Goal: Find specific page/section: Find specific page/section

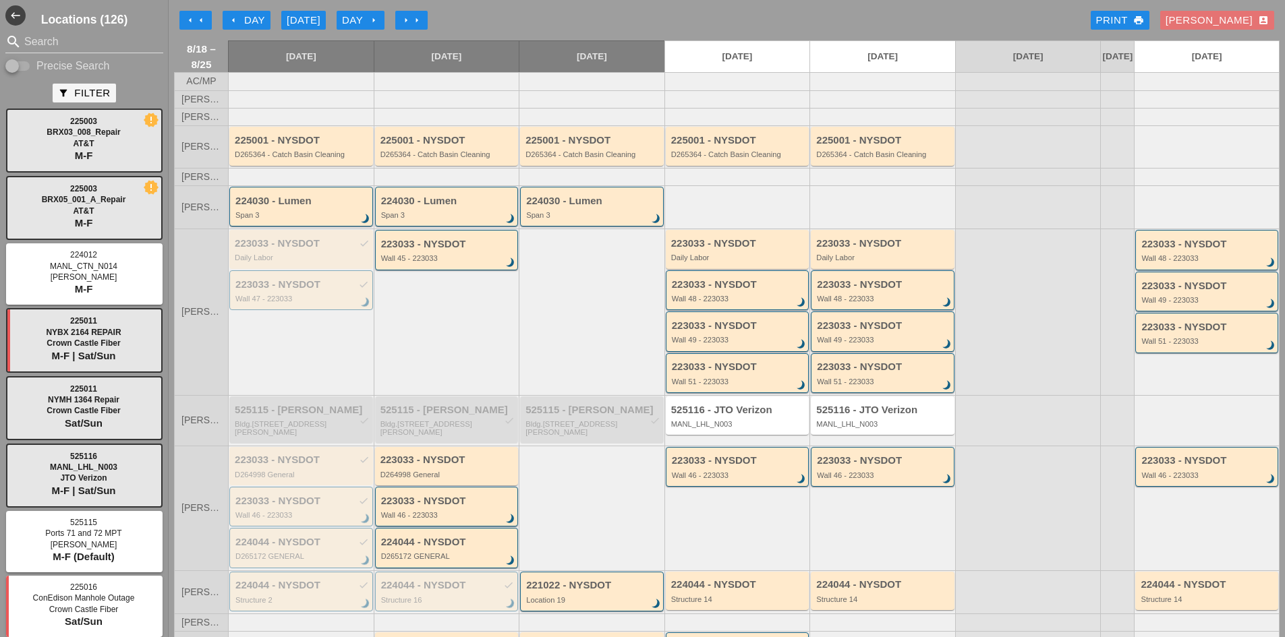
scroll to position [168, 0]
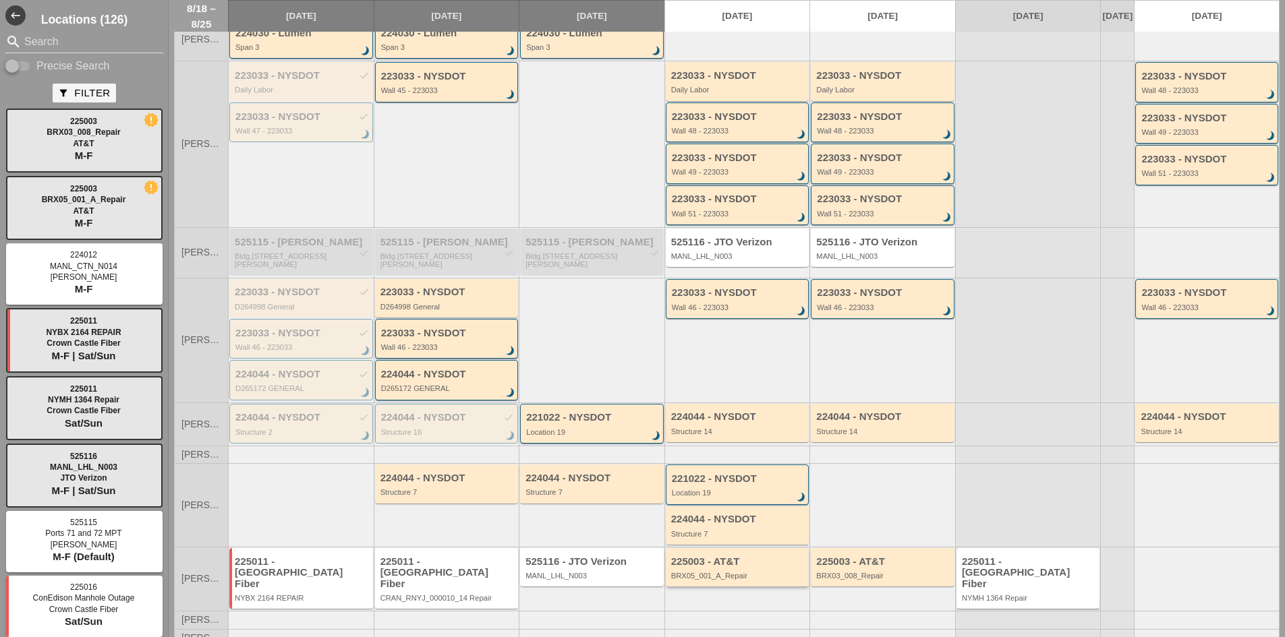
click at [721, 579] on div "BRX05_001_A_Repair" at bounding box center [738, 576] width 135 height 8
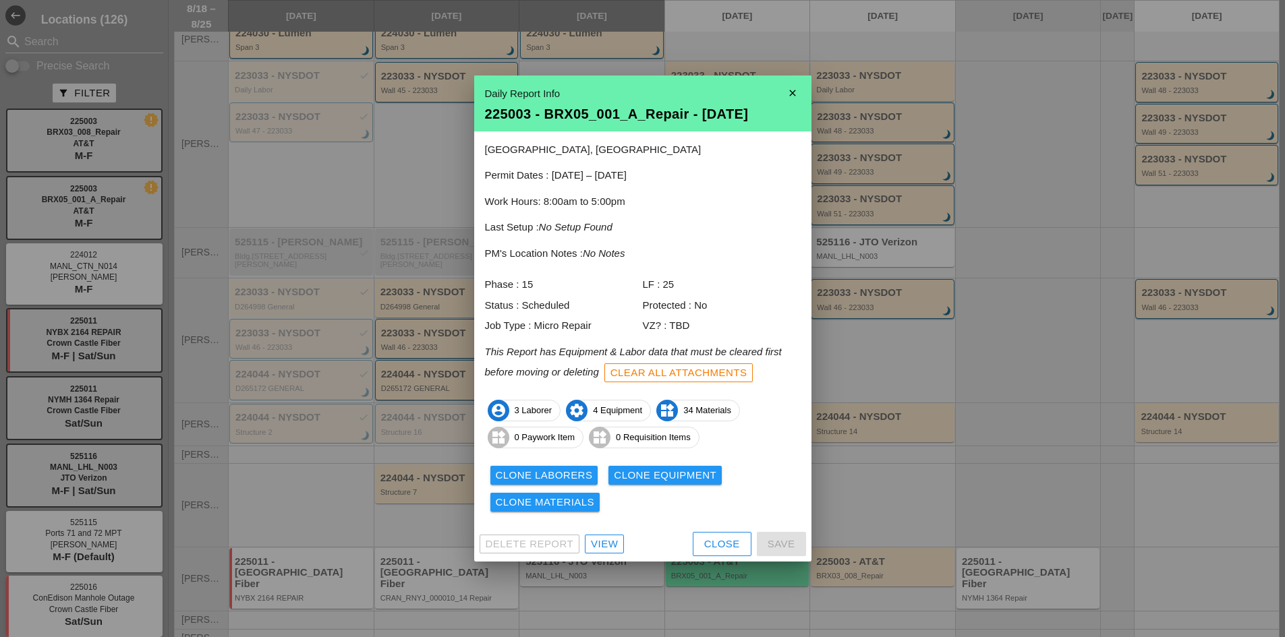
click at [713, 543] on div "Close" at bounding box center [722, 545] width 36 height 16
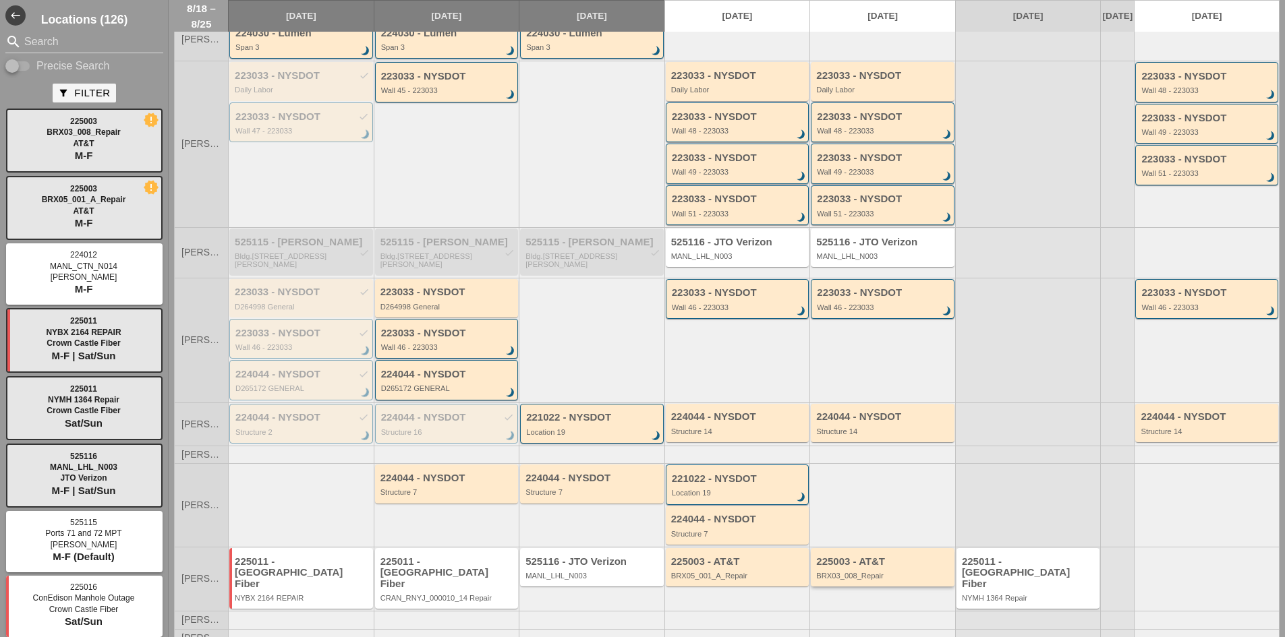
click at [860, 587] on div "225003 - AT&T BRX03_008_Repair" at bounding box center [883, 567] width 144 height 38
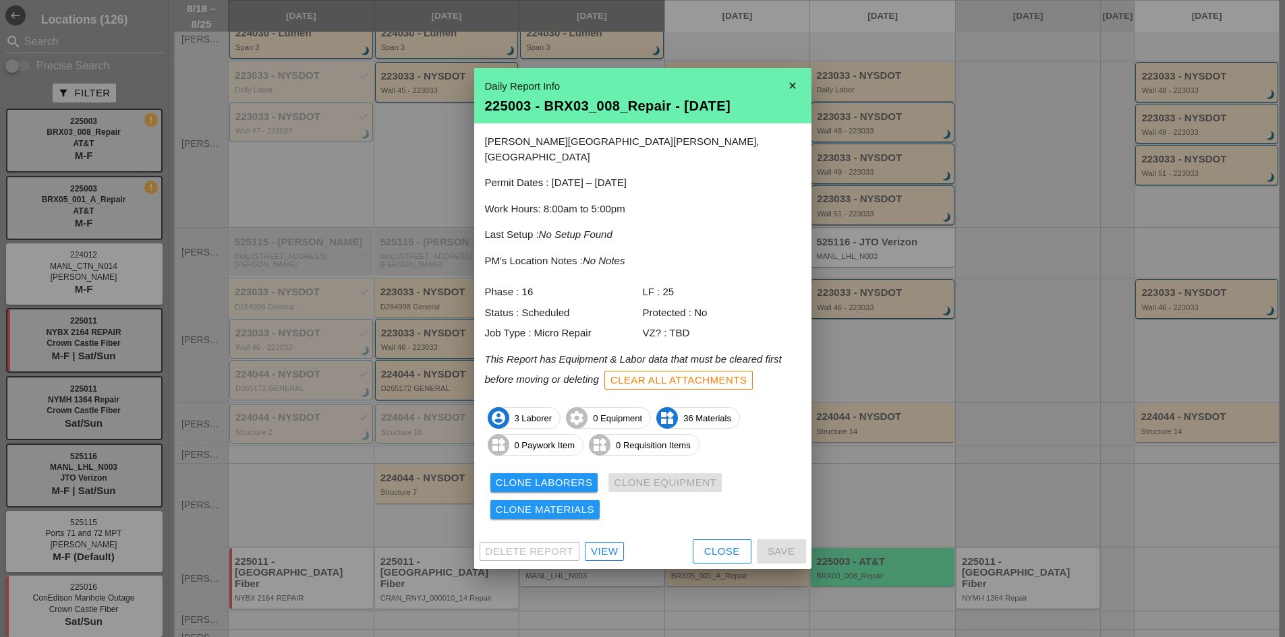
click at [710, 544] on div "Close" at bounding box center [722, 552] width 36 height 16
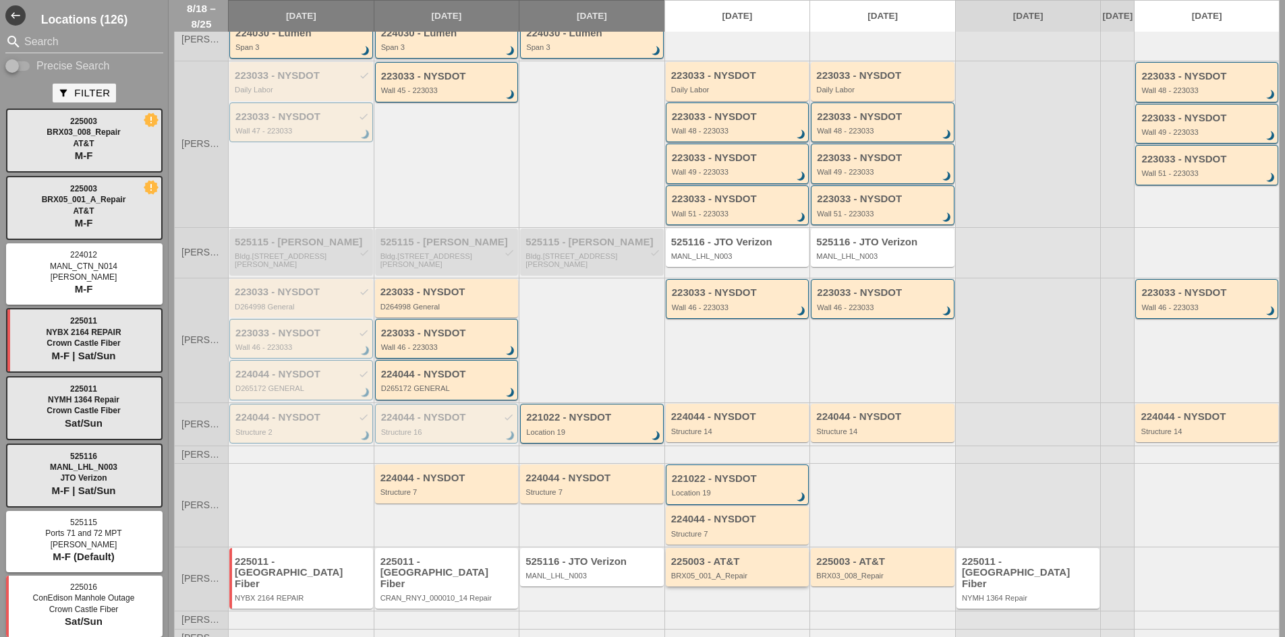
click at [756, 568] on div "225003 - AT&T" at bounding box center [738, 561] width 135 height 11
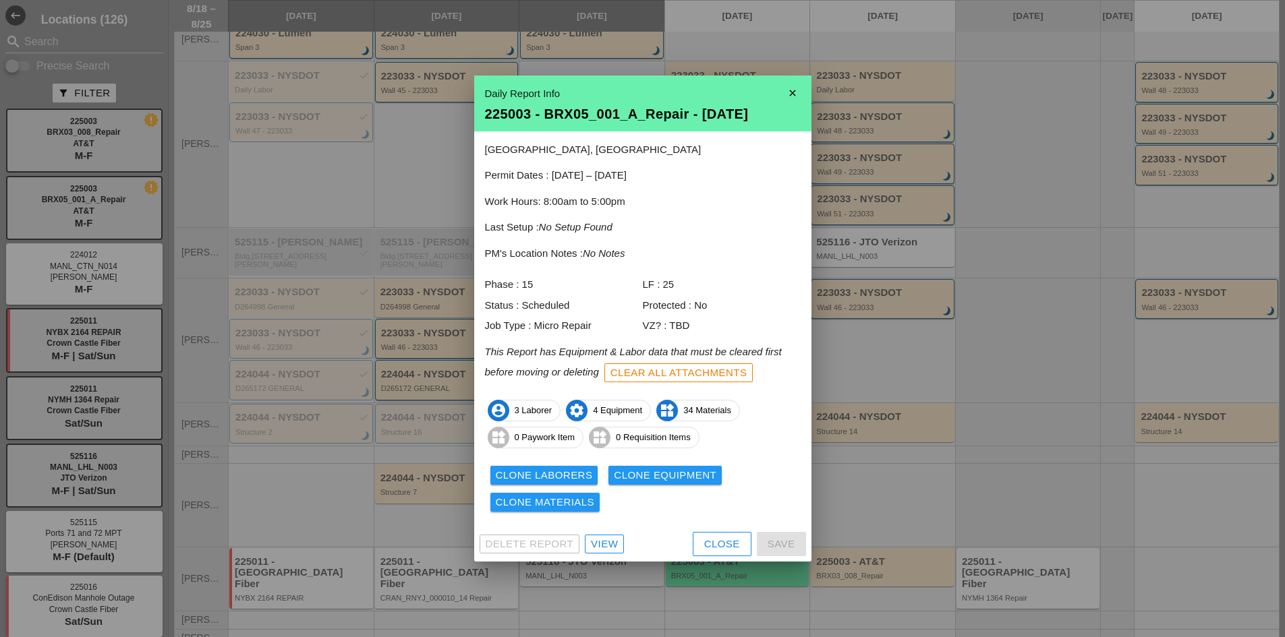
click at [730, 540] on div "Close" at bounding box center [722, 545] width 36 height 16
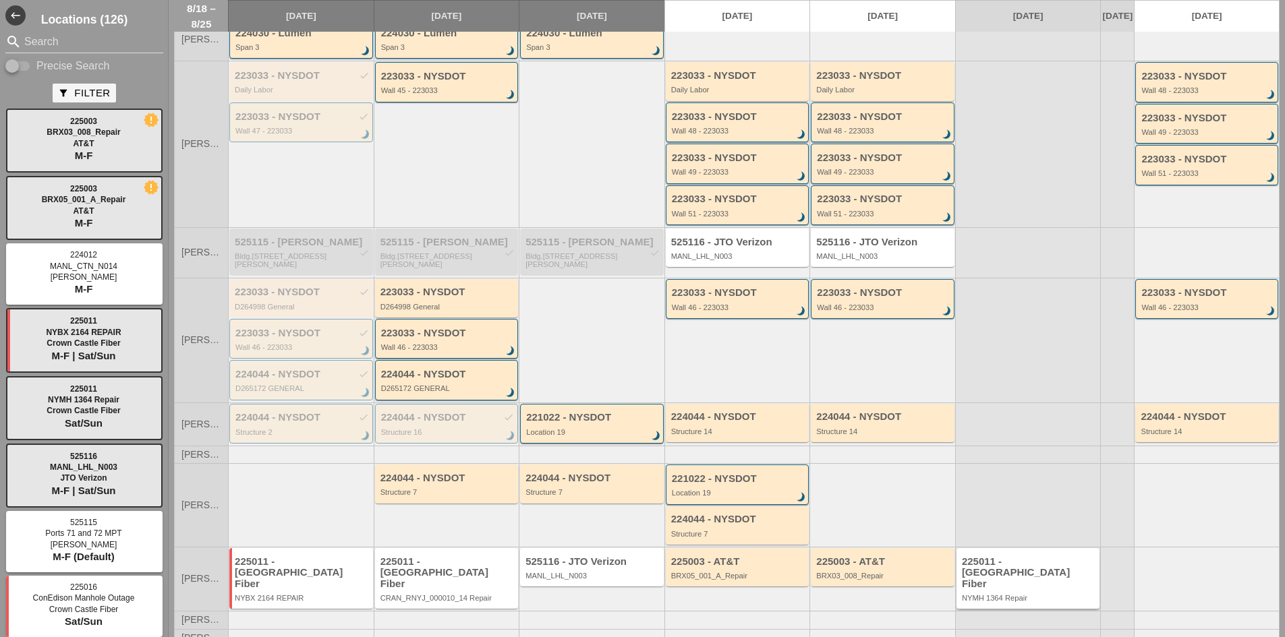
click at [978, 565] on div "225011 - [GEOGRAPHIC_DATA] Fiber" at bounding box center [1029, 573] width 135 height 34
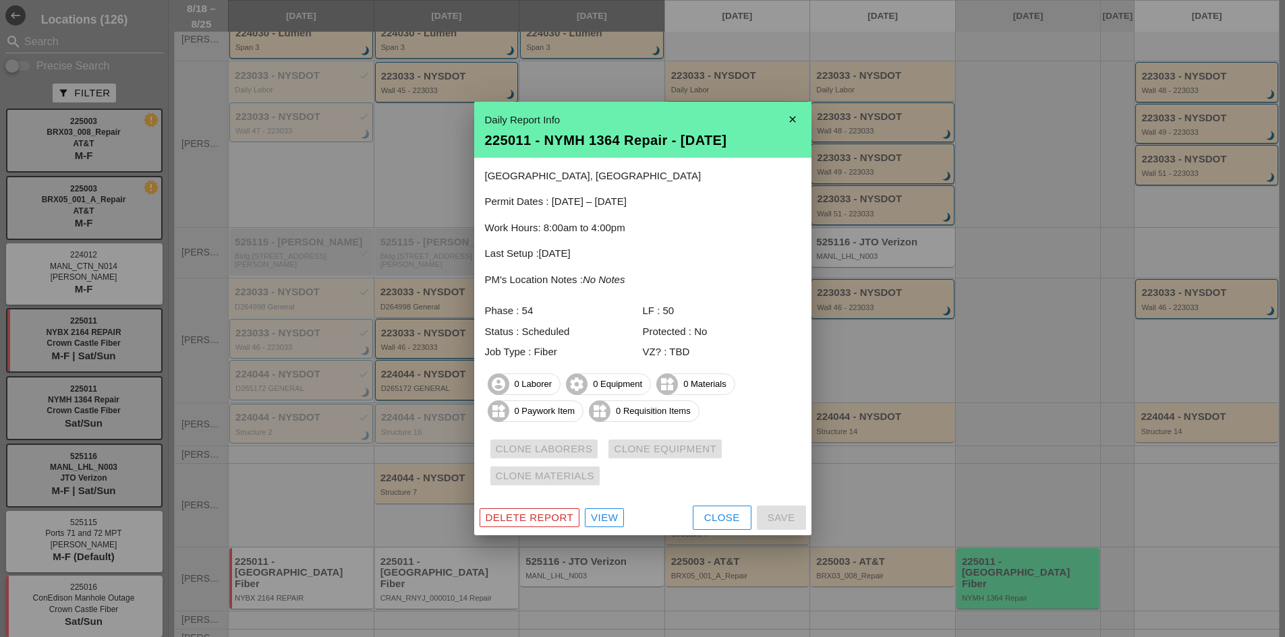
click at [716, 516] on div "Close" at bounding box center [722, 518] width 36 height 16
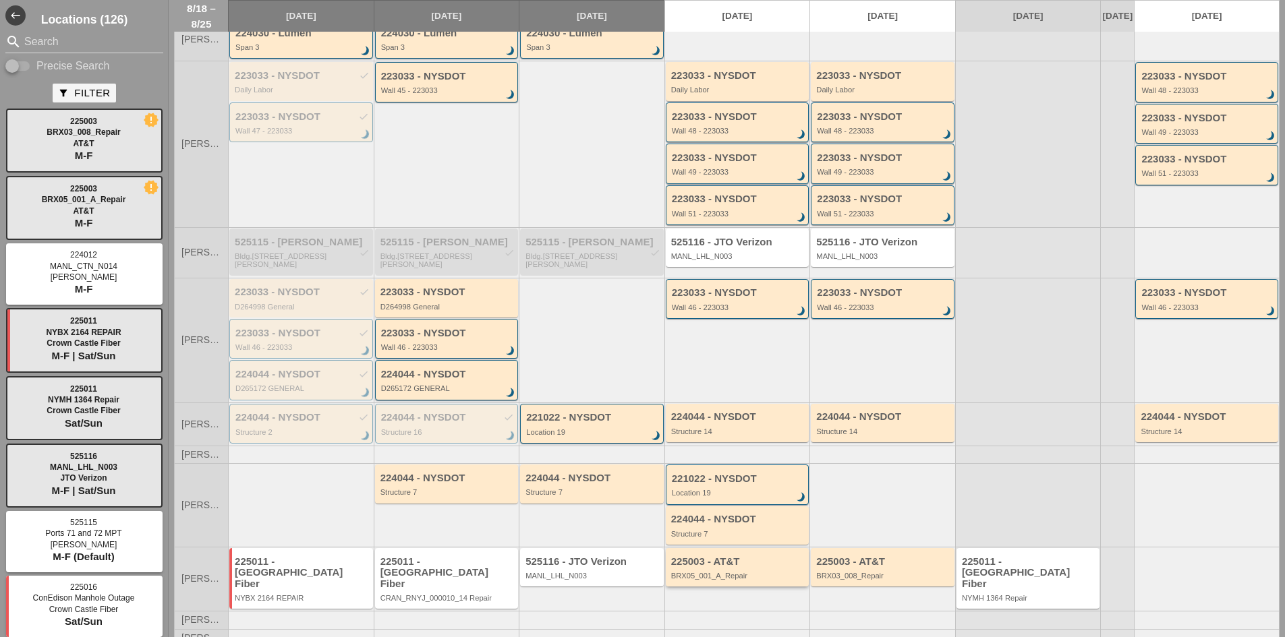
click at [749, 570] on div "225003 - AT&T BRX05_001_A_Repair" at bounding box center [738, 568] width 135 height 24
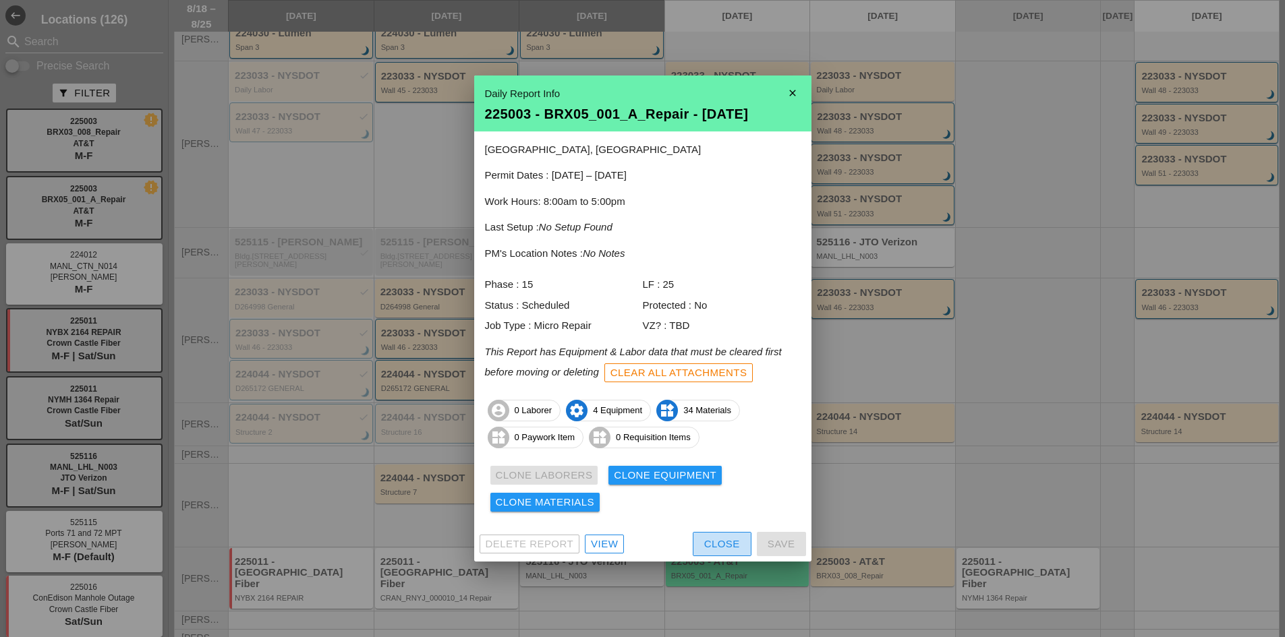
click at [711, 548] on div "Close" at bounding box center [722, 545] width 36 height 16
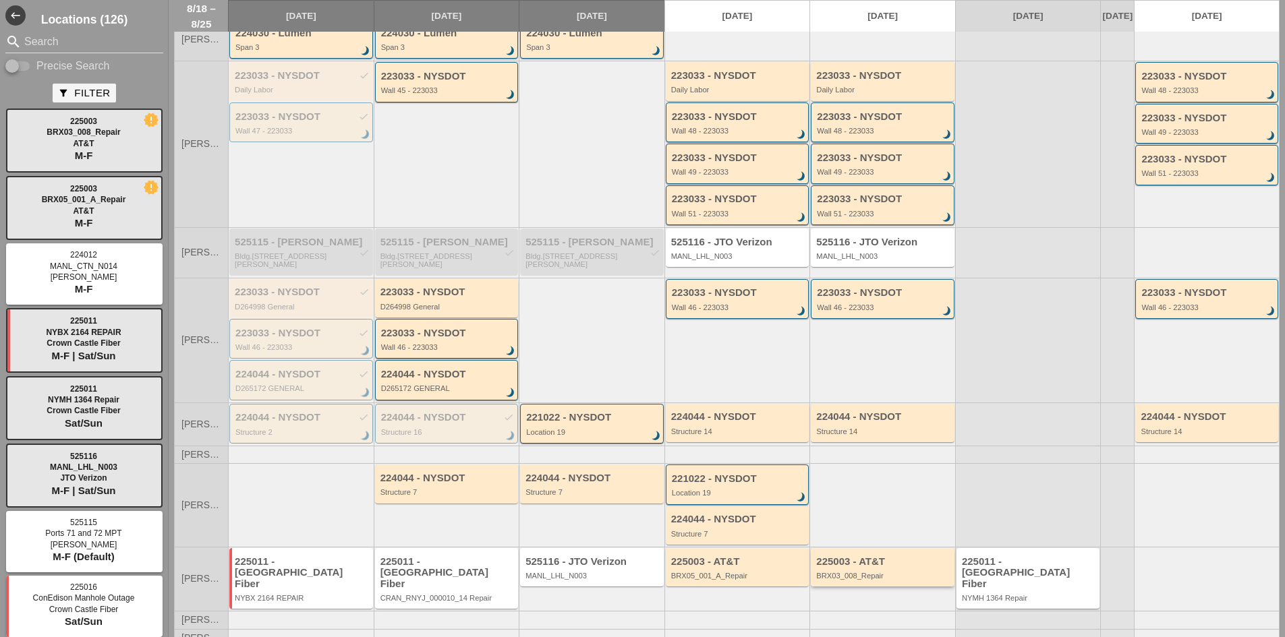
click at [858, 571] on div "225003 - AT&T BRX03_008_Repair" at bounding box center [883, 568] width 135 height 24
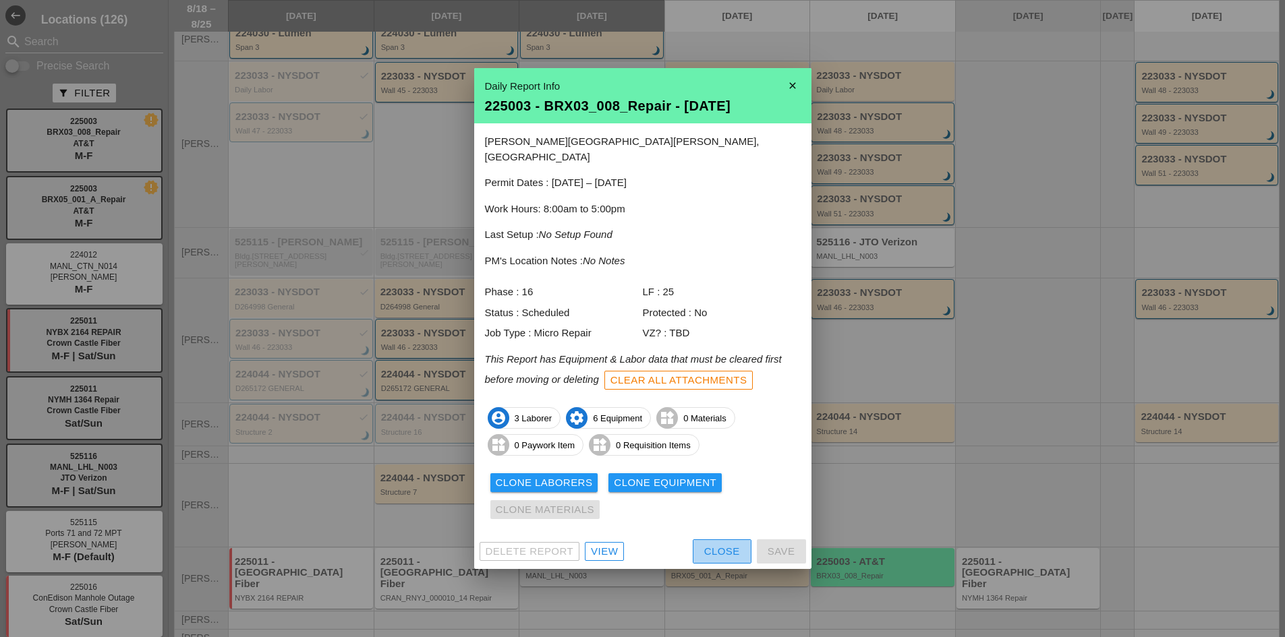
click at [706, 539] on button "Close" at bounding box center [722, 551] width 59 height 24
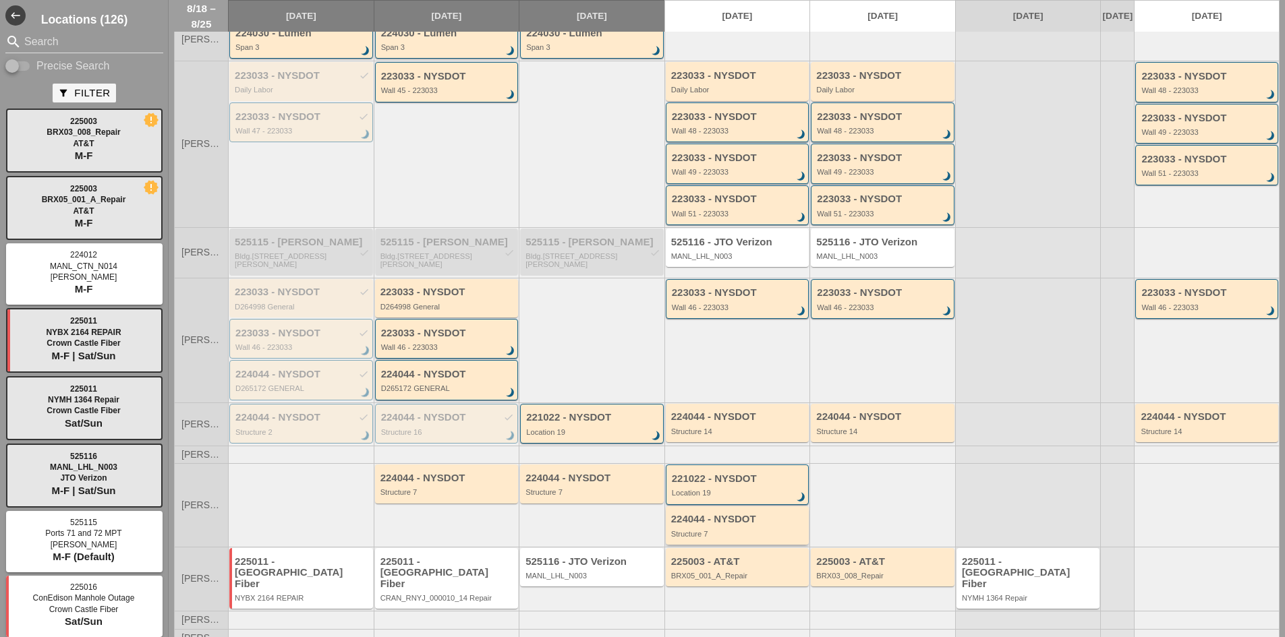
click at [734, 575] on div "BRX05_001_A_Repair" at bounding box center [738, 576] width 135 height 8
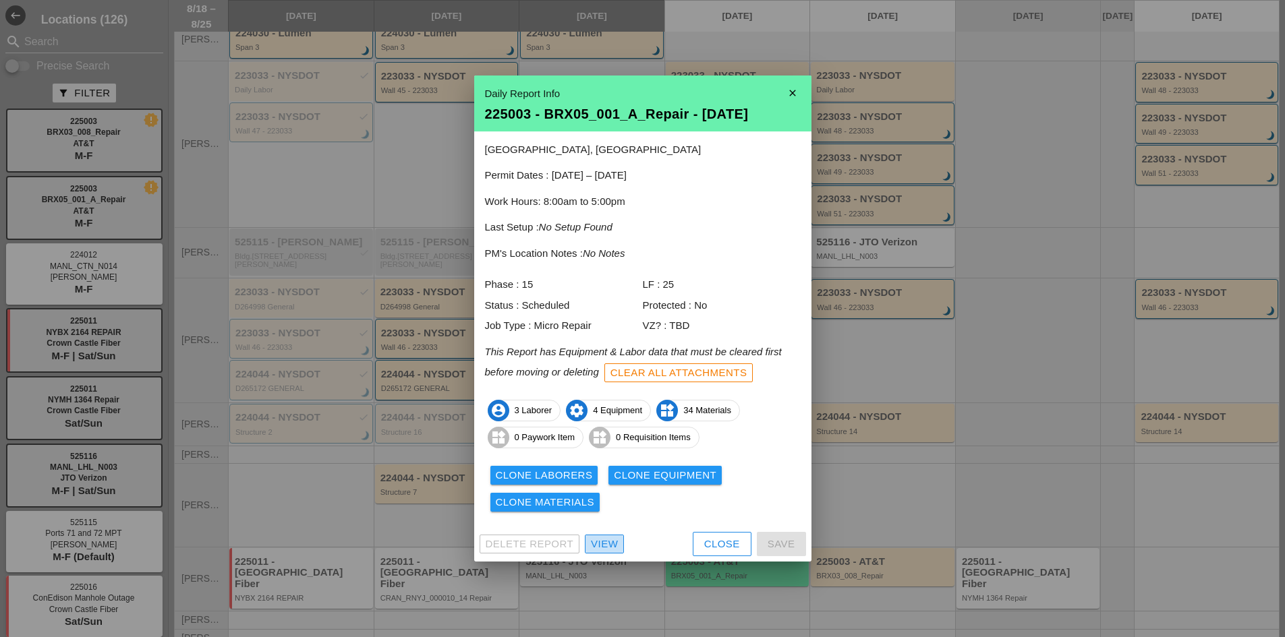
click at [610, 535] on link "View" at bounding box center [604, 544] width 39 height 19
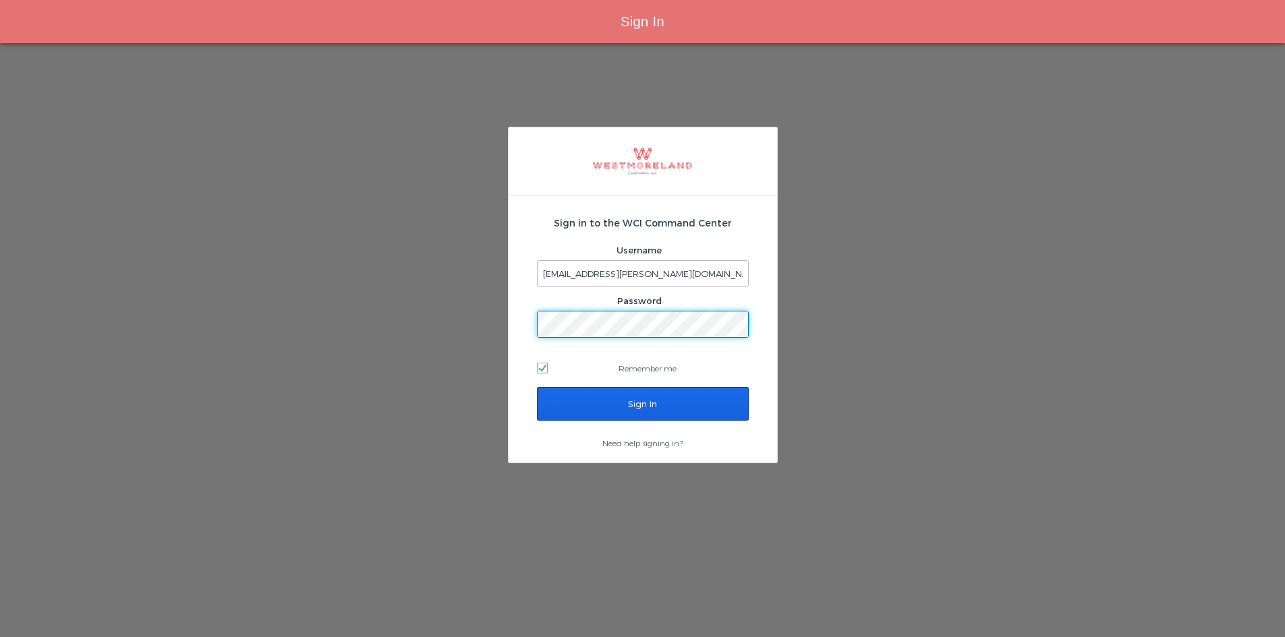
click at [640, 403] on input "Sign In" at bounding box center [643, 404] width 212 height 34
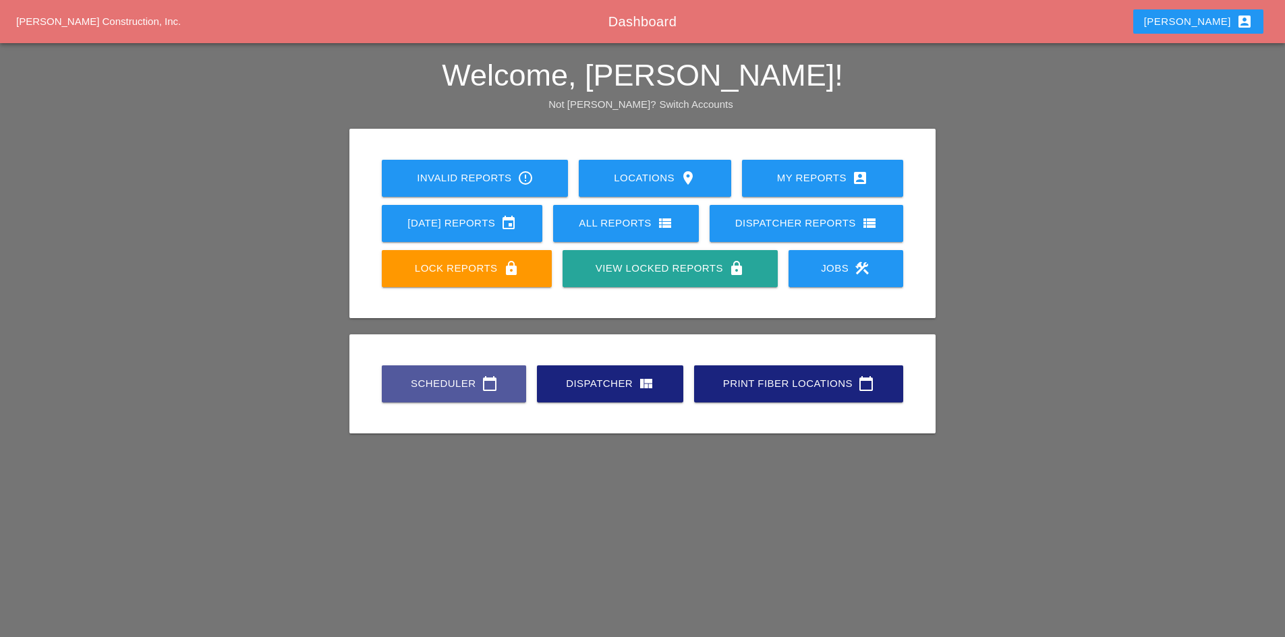
click at [415, 382] on div "Scheduler calendar_today" at bounding box center [453, 384] width 101 height 16
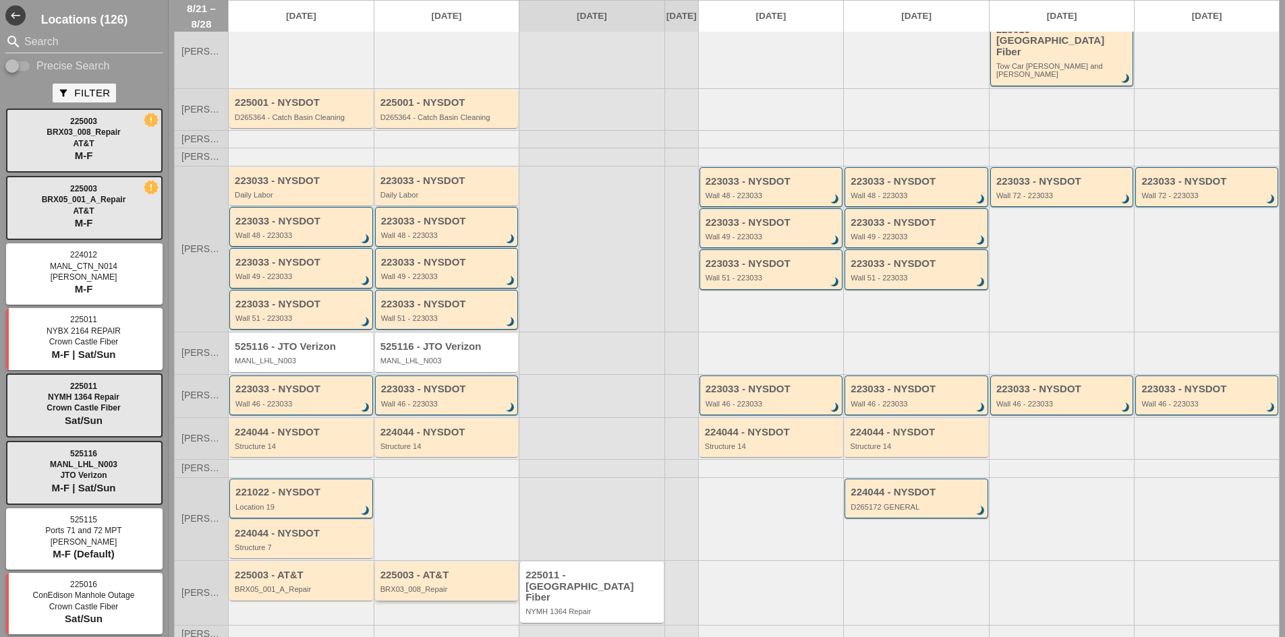
scroll to position [96, 0]
click at [307, 571] on div "225003 - AT&T BRX05_001_A_Repair" at bounding box center [302, 580] width 135 height 24
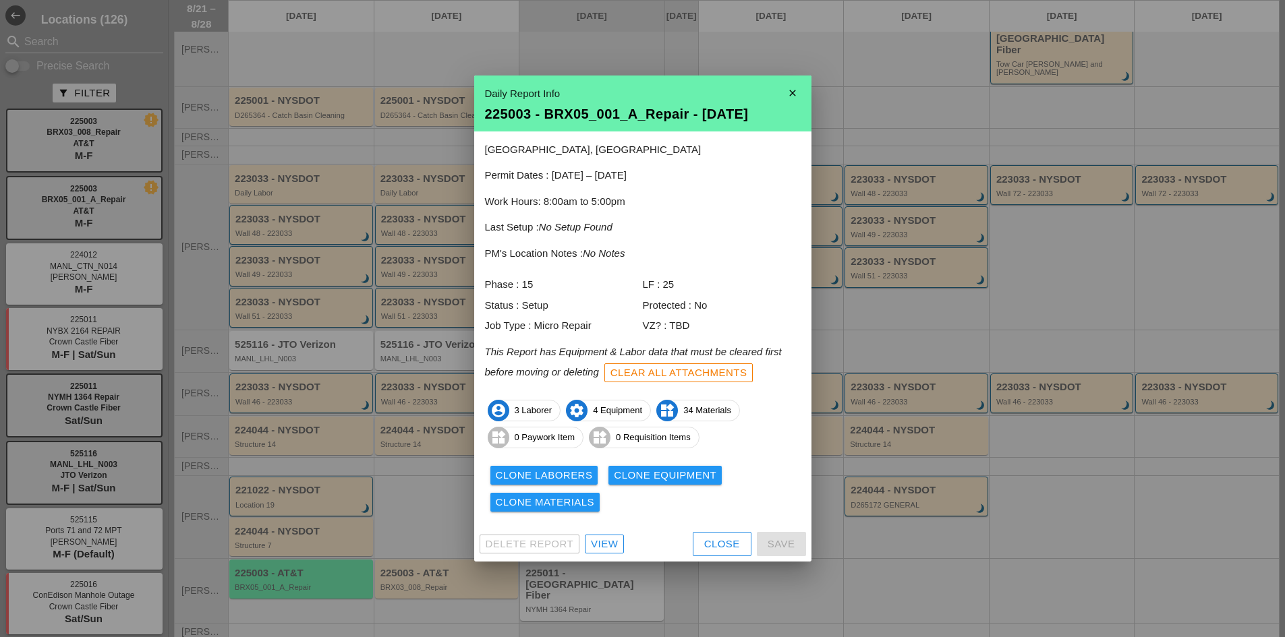
click at [602, 541] on div "View" at bounding box center [604, 545] width 27 height 16
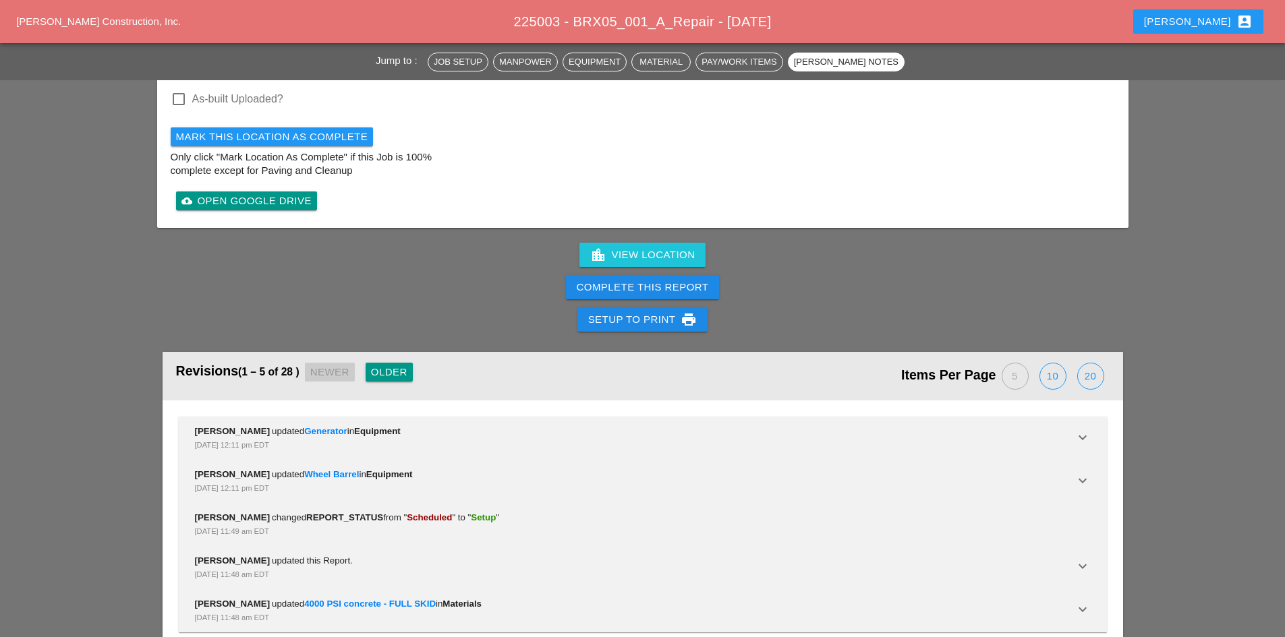
scroll to position [1838, 0]
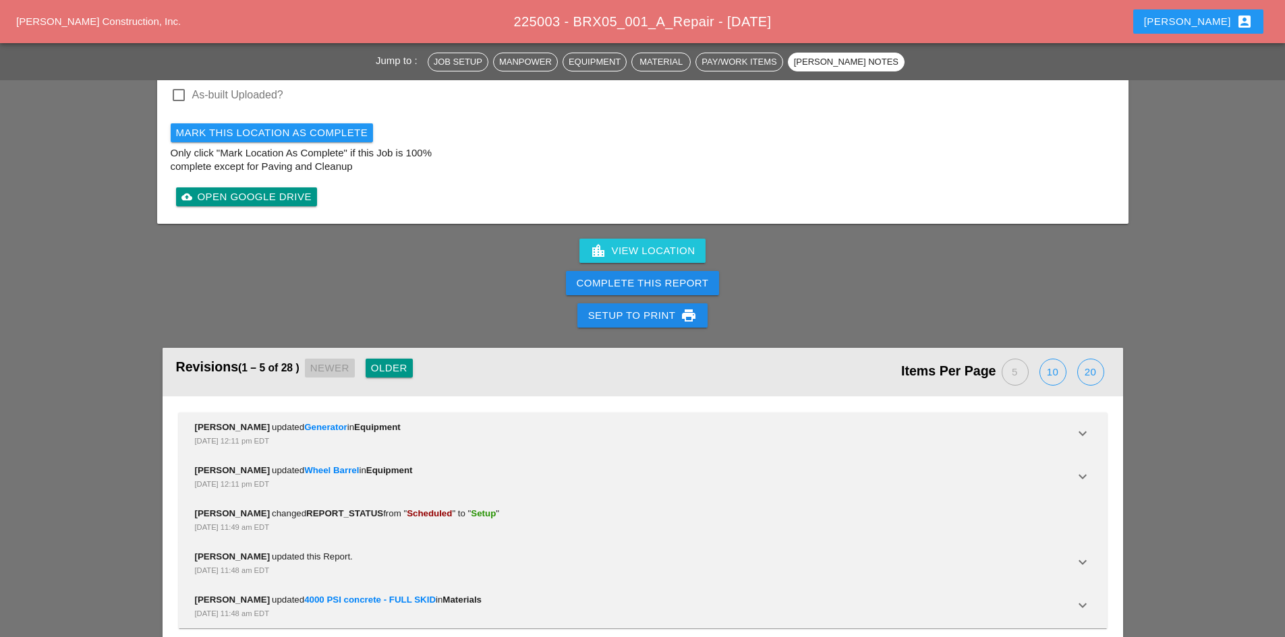
click at [393, 361] on div "Older" at bounding box center [389, 369] width 36 height 16
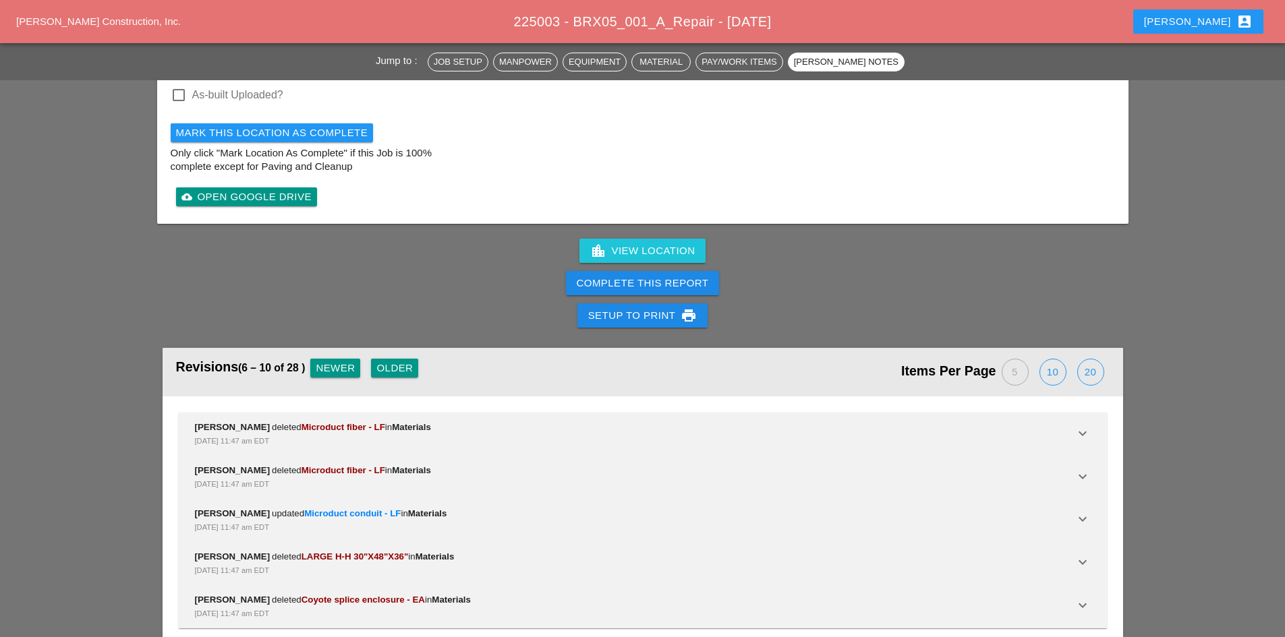
click at [393, 361] on div "Older" at bounding box center [394, 369] width 36 height 16
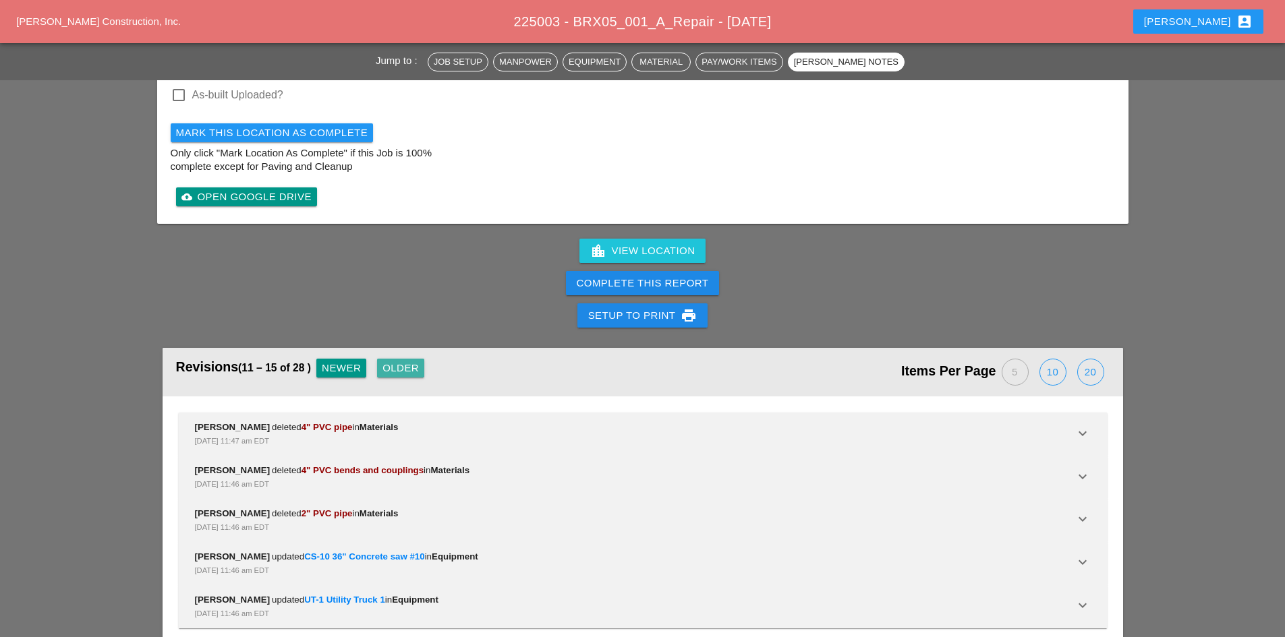
click at [393, 361] on div "Older" at bounding box center [400, 369] width 36 height 16
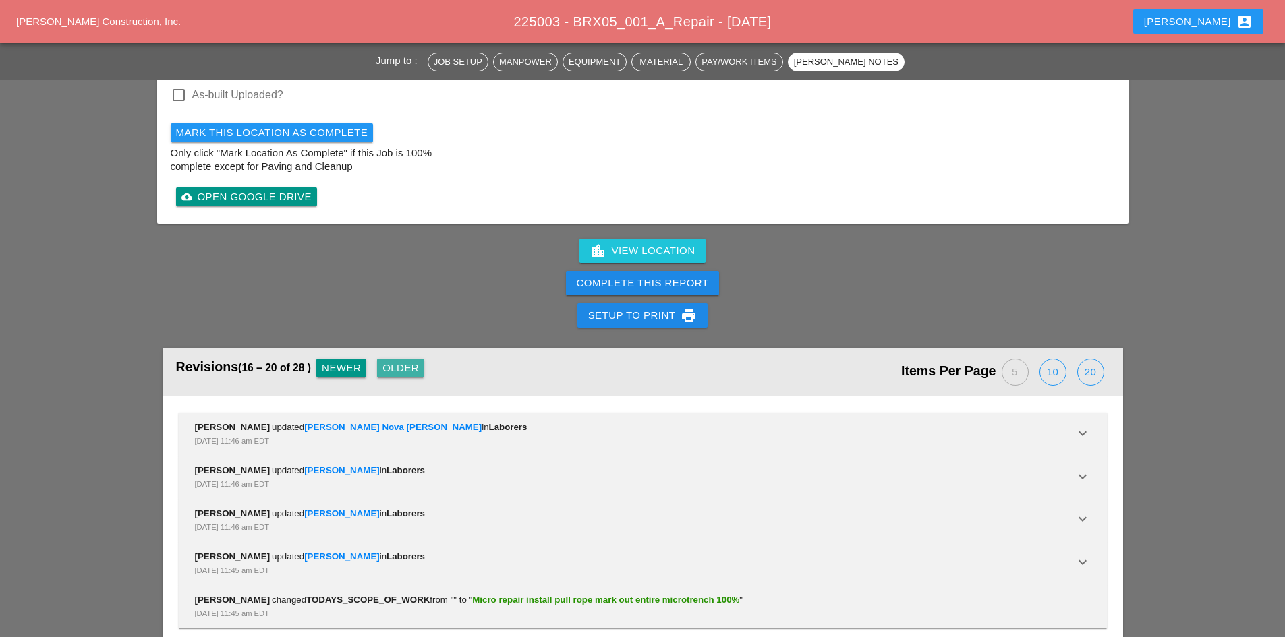
click at [393, 361] on div "Older" at bounding box center [400, 369] width 36 height 16
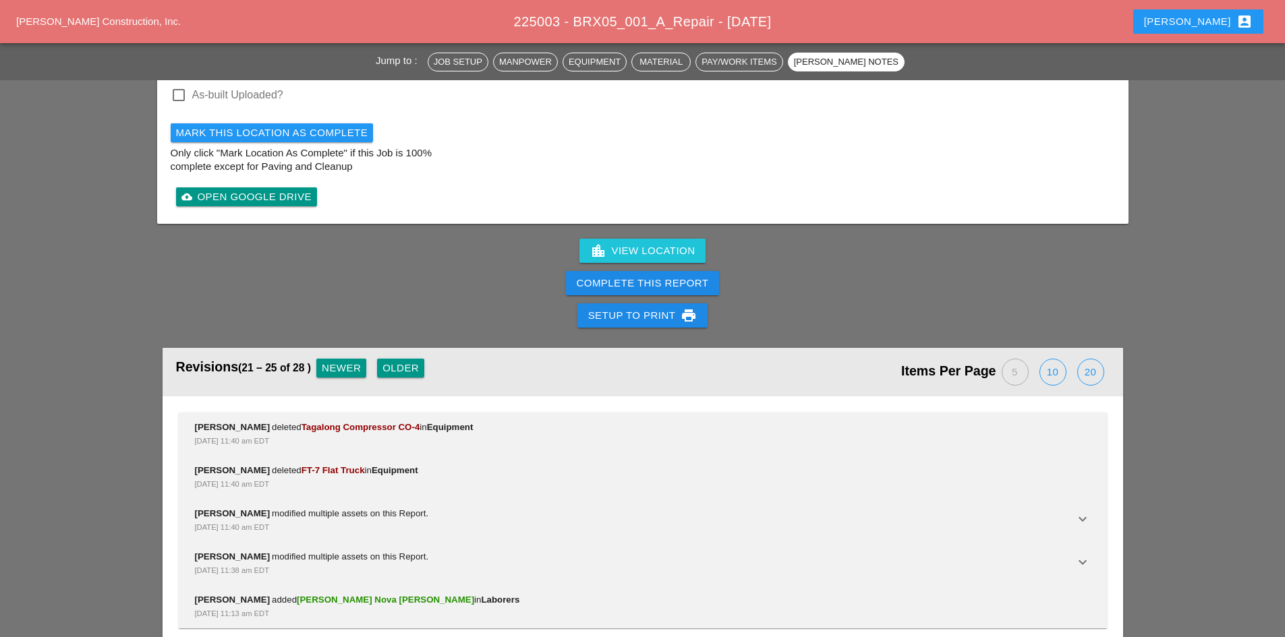
click at [393, 361] on div "Older" at bounding box center [400, 369] width 36 height 16
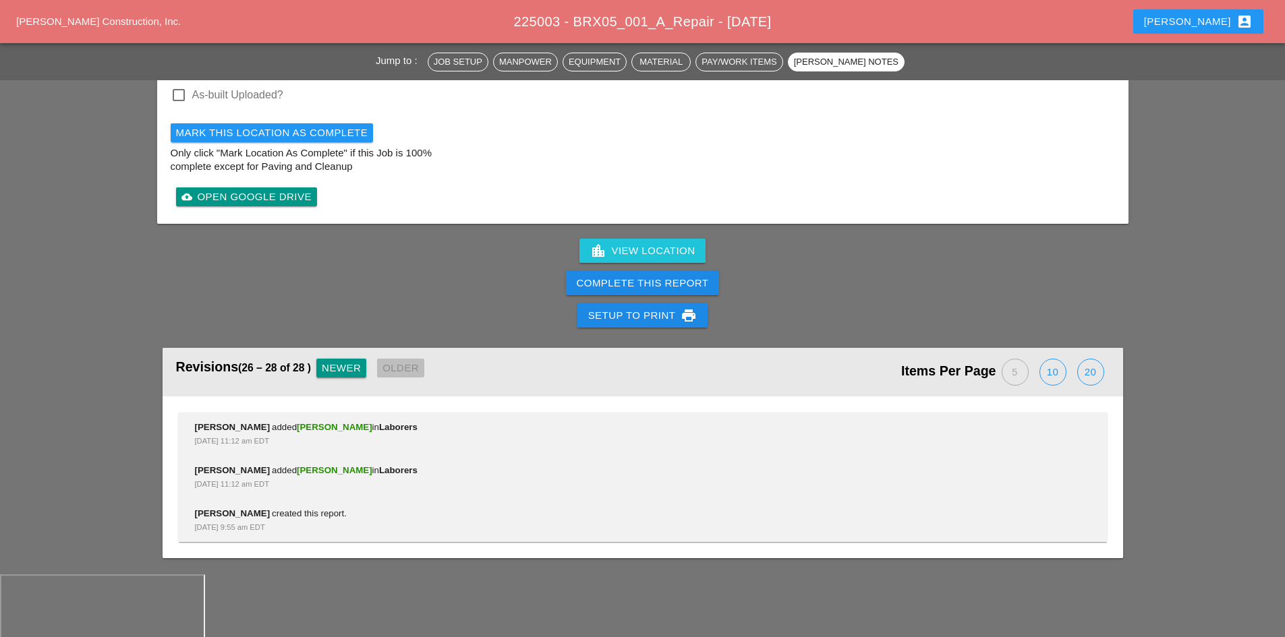
scroll to position [1752, 0]
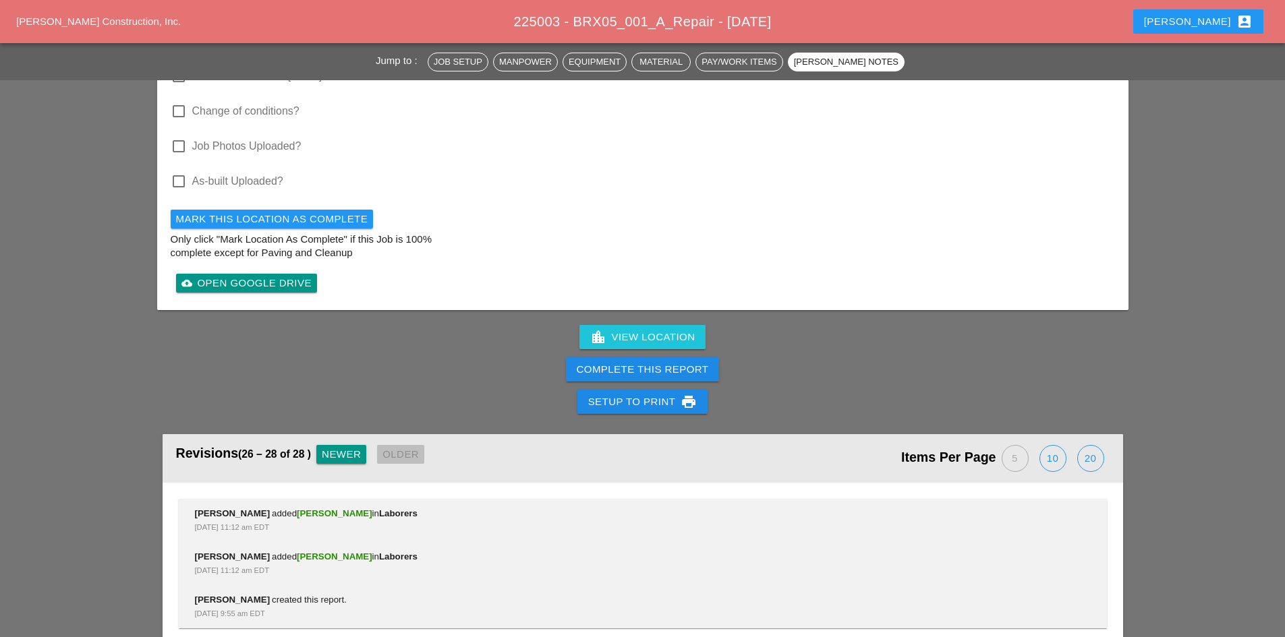
click at [393, 353] on div "Complete This Report" at bounding box center [642, 369] width 1285 height 32
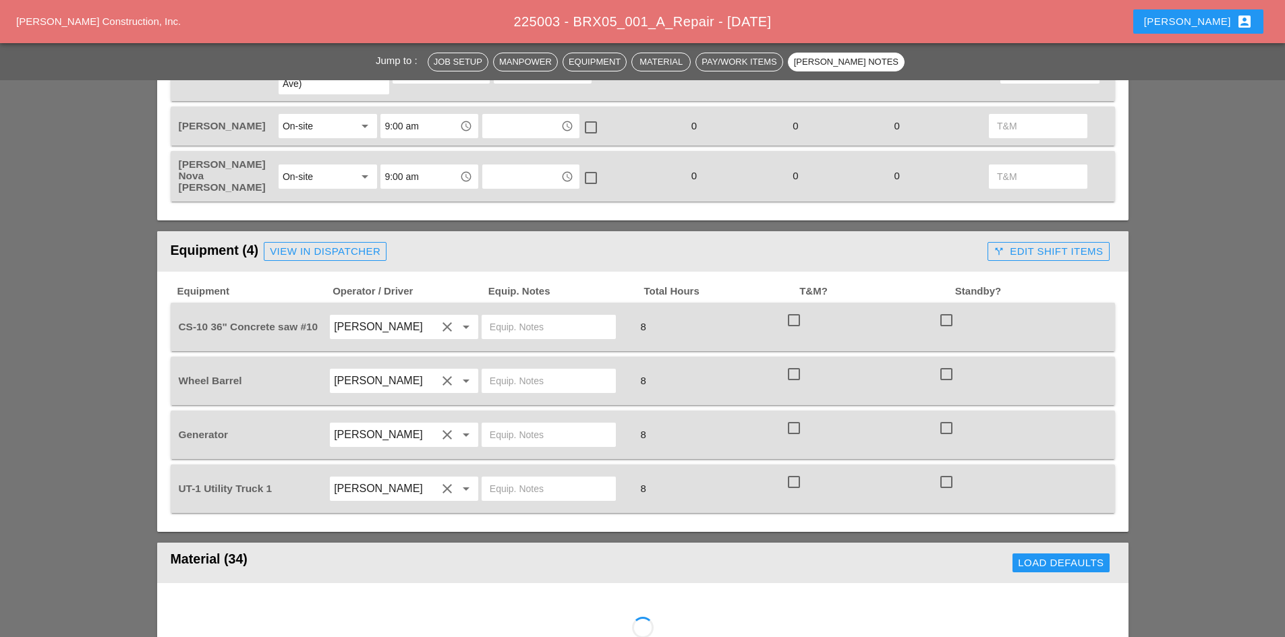
scroll to position [0, 0]
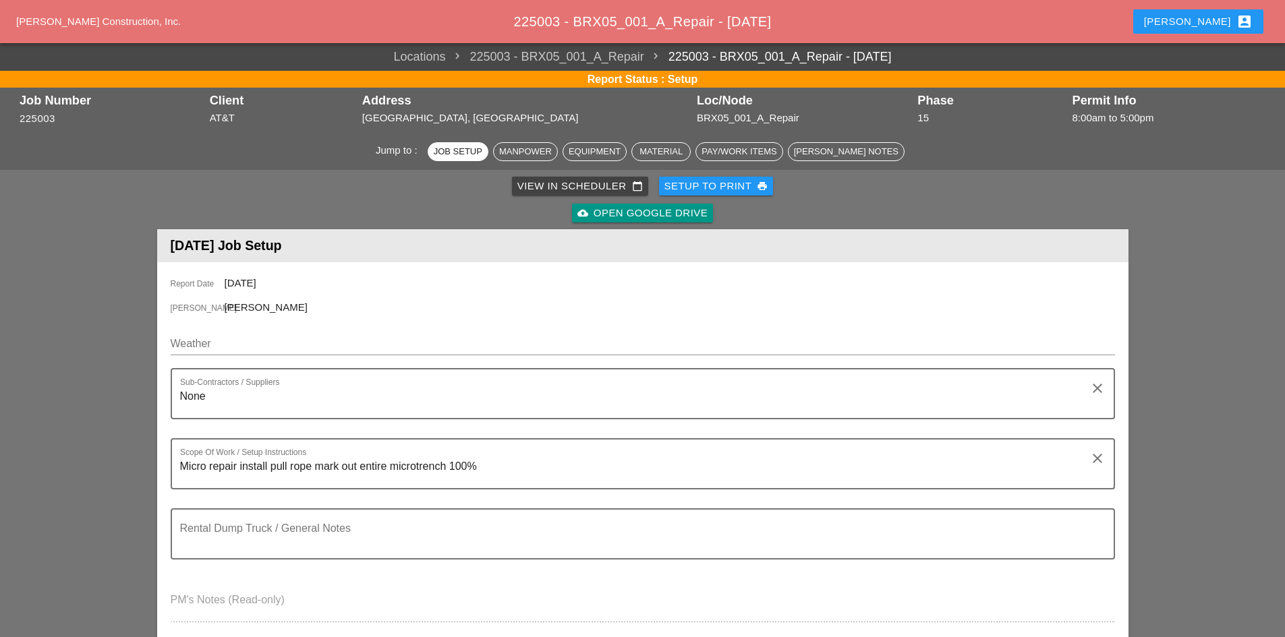
click at [1195, 38] on div "Westmoreland Construction, Inc. 225003 - BRX05_001_A_Repair - 08/21/2025 Robbie…" at bounding box center [642, 21] width 1285 height 43
click at [1199, 27] on div "Robbie account_box" at bounding box center [1198, 21] width 109 height 16
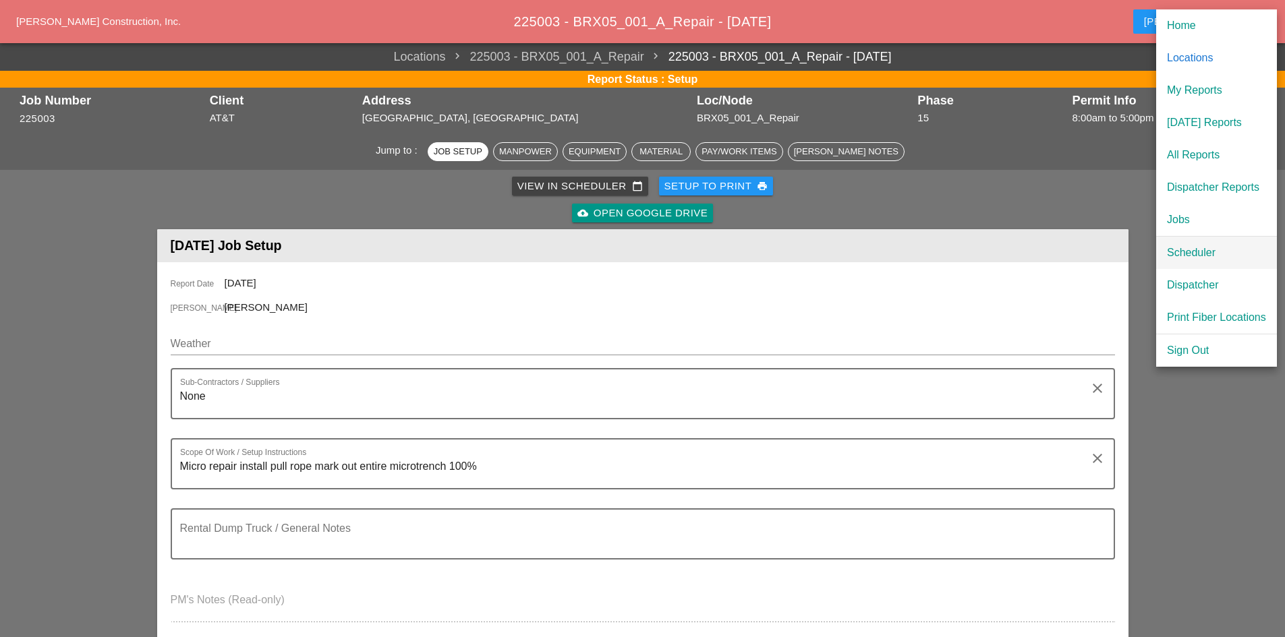
click at [1191, 253] on div "Scheduler" at bounding box center [1216, 253] width 99 height 16
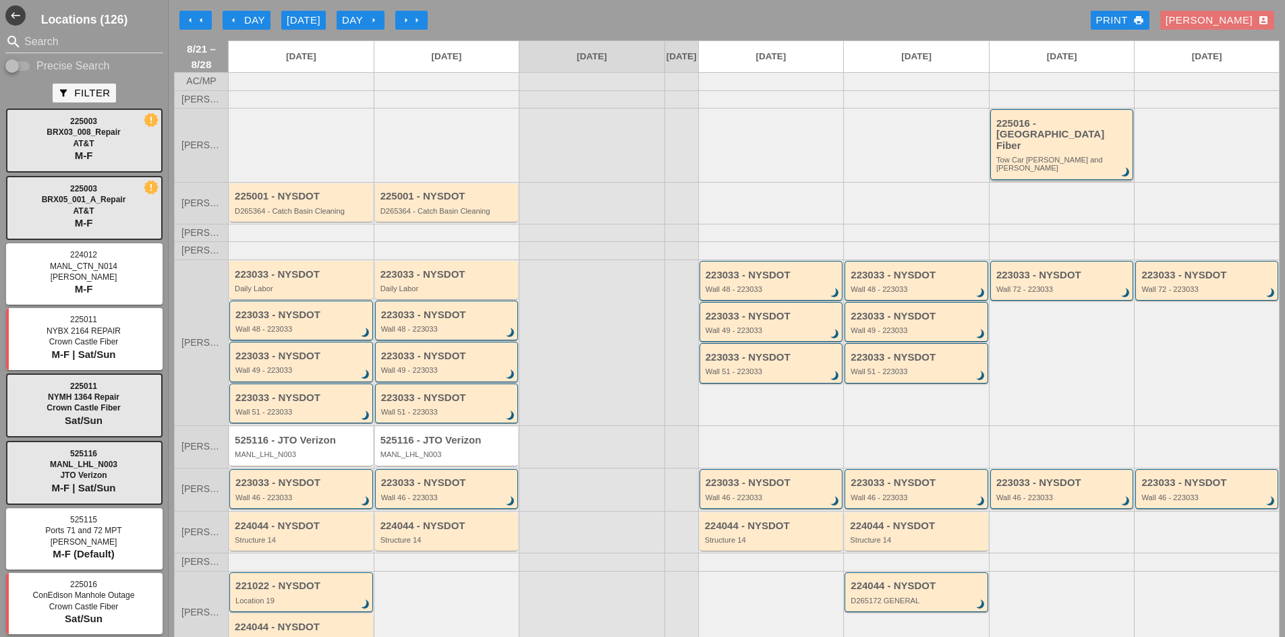
click at [1047, 156] on div "Tow Car Broome and Willett" at bounding box center [1063, 164] width 134 height 17
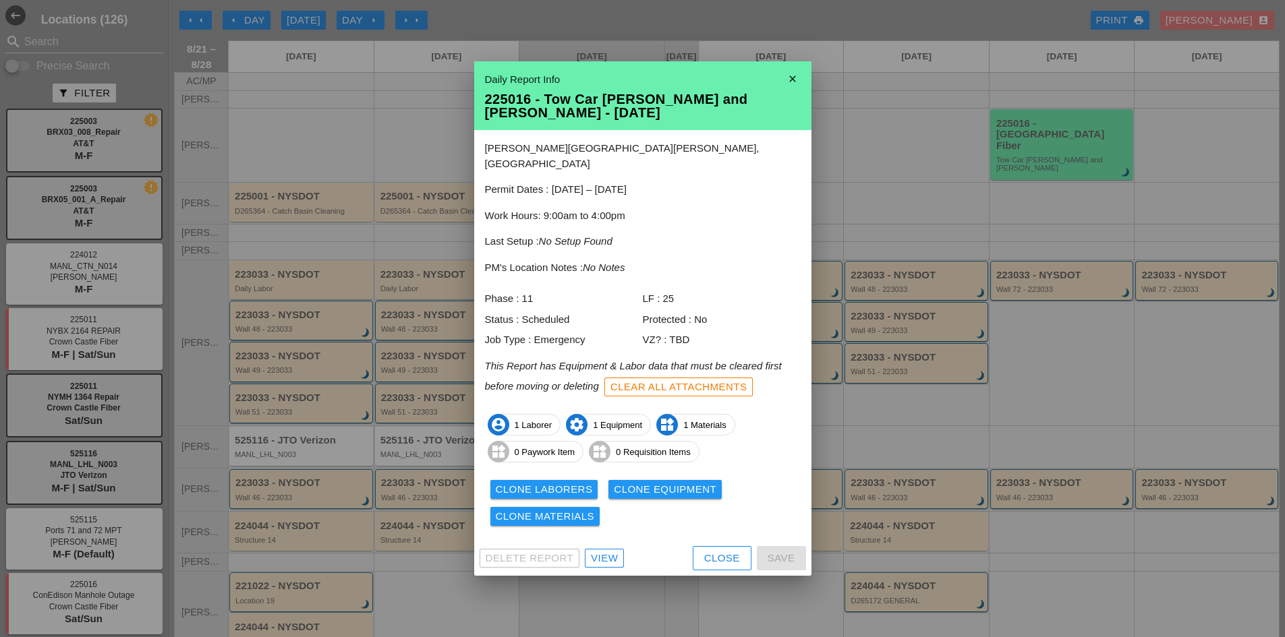
click at [604, 553] on div "View" at bounding box center [604, 559] width 27 height 16
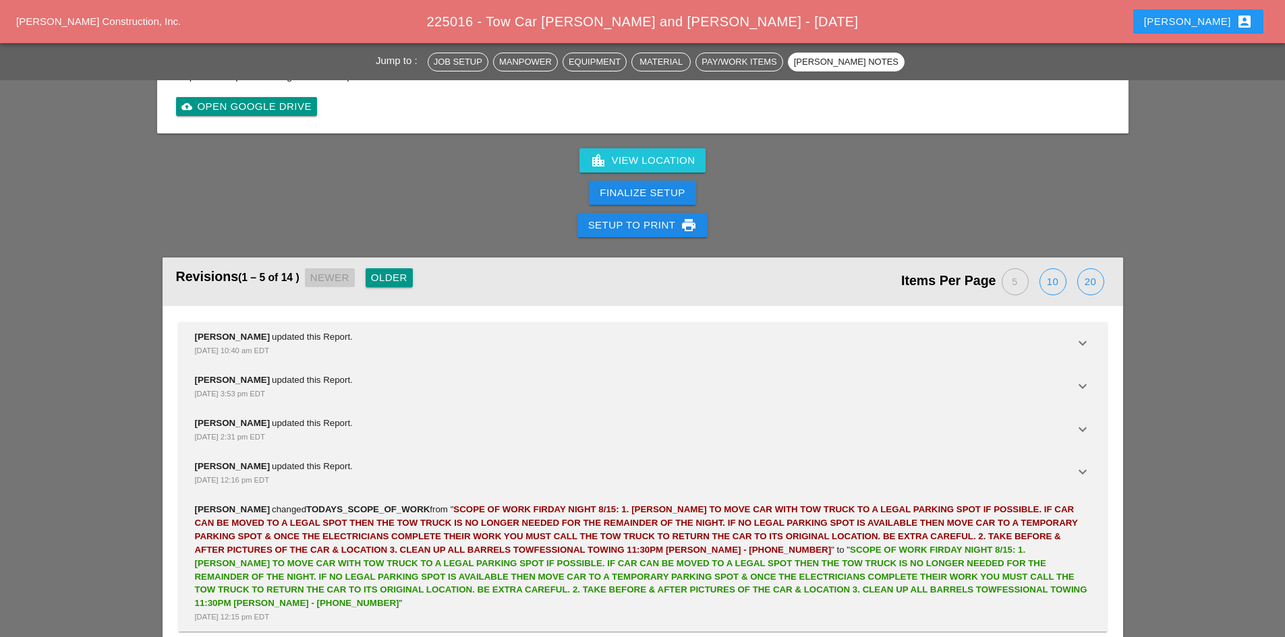
scroll to position [1840, 0]
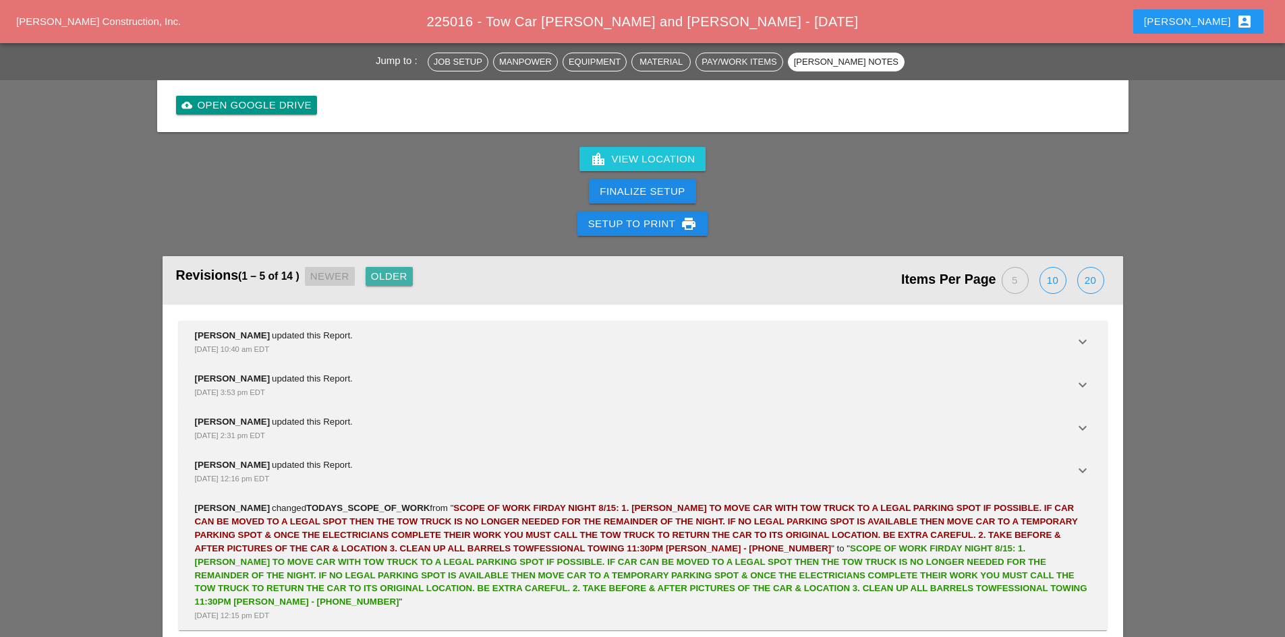
click at [391, 269] on div "Older" at bounding box center [389, 277] width 36 height 16
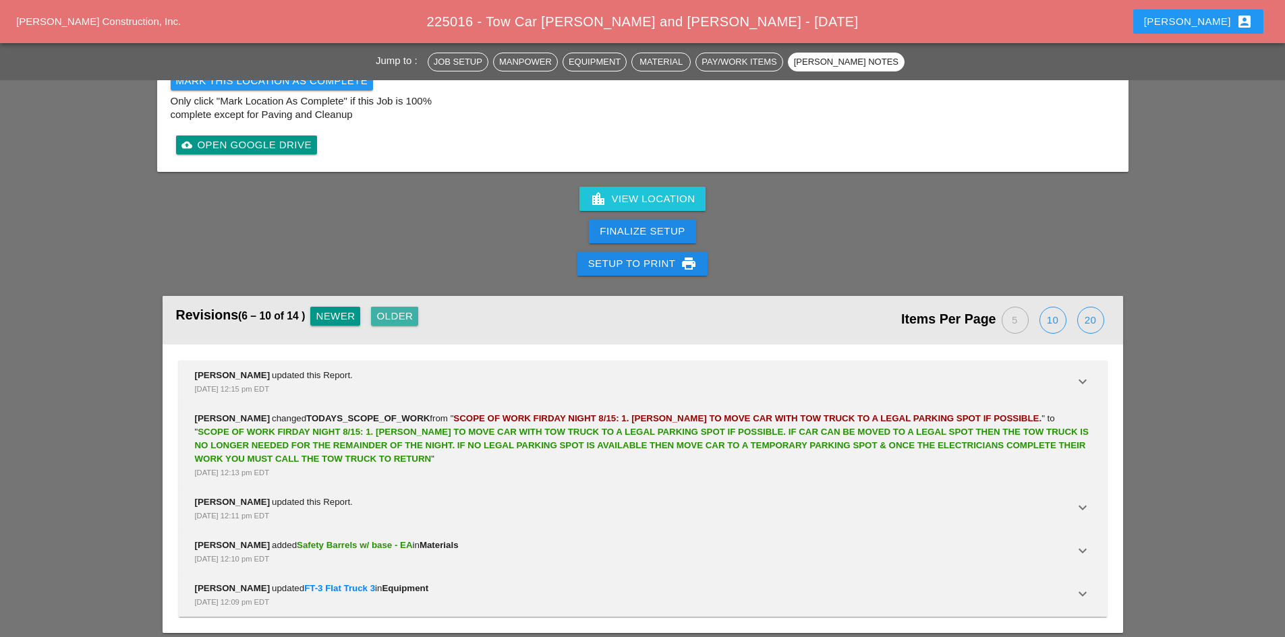
click at [397, 307] on button "Older" at bounding box center [394, 316] width 47 height 19
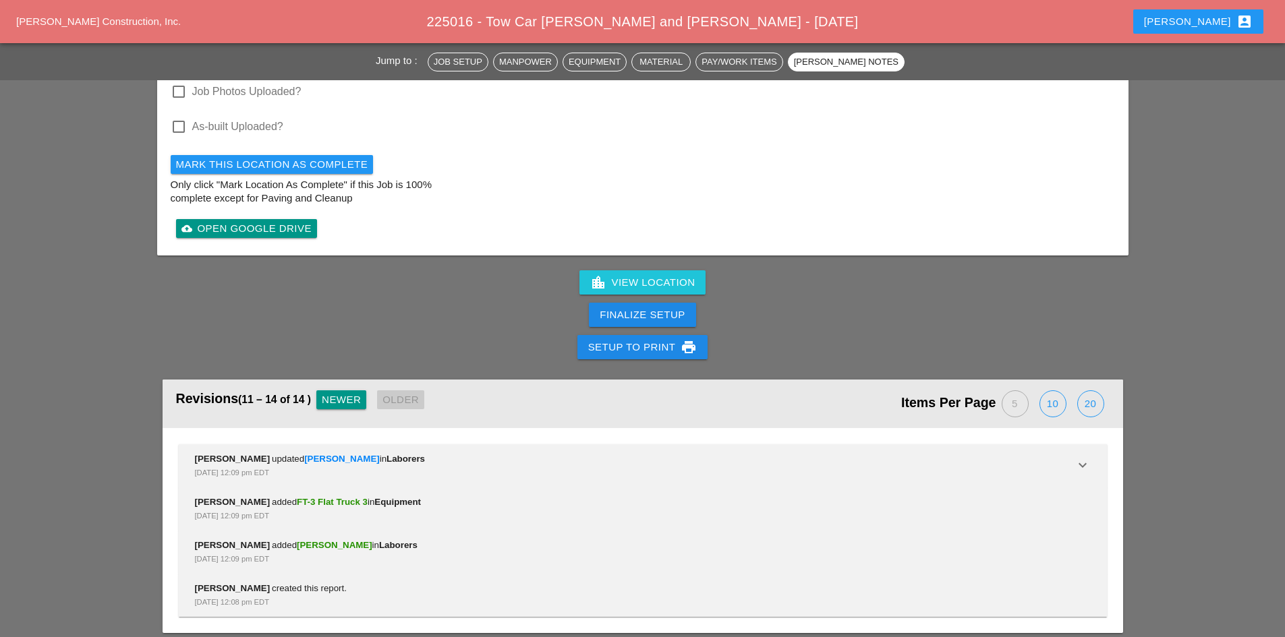
click at [342, 394] on div "Newer" at bounding box center [341, 400] width 39 height 16
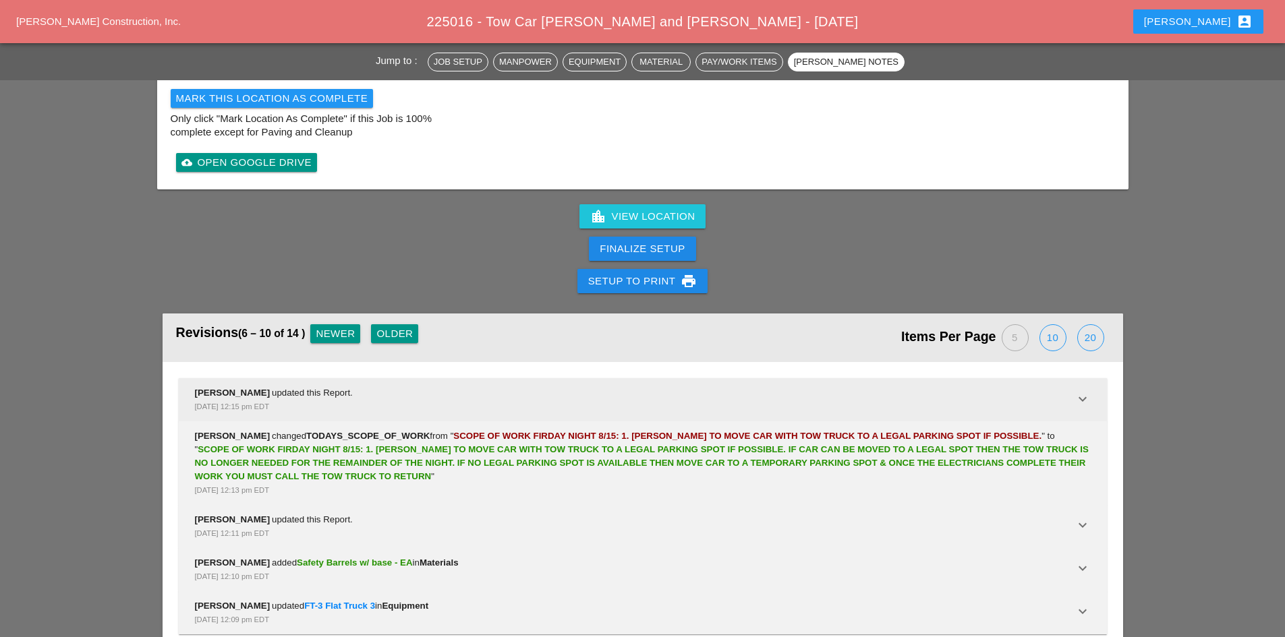
scroll to position [1800, 0]
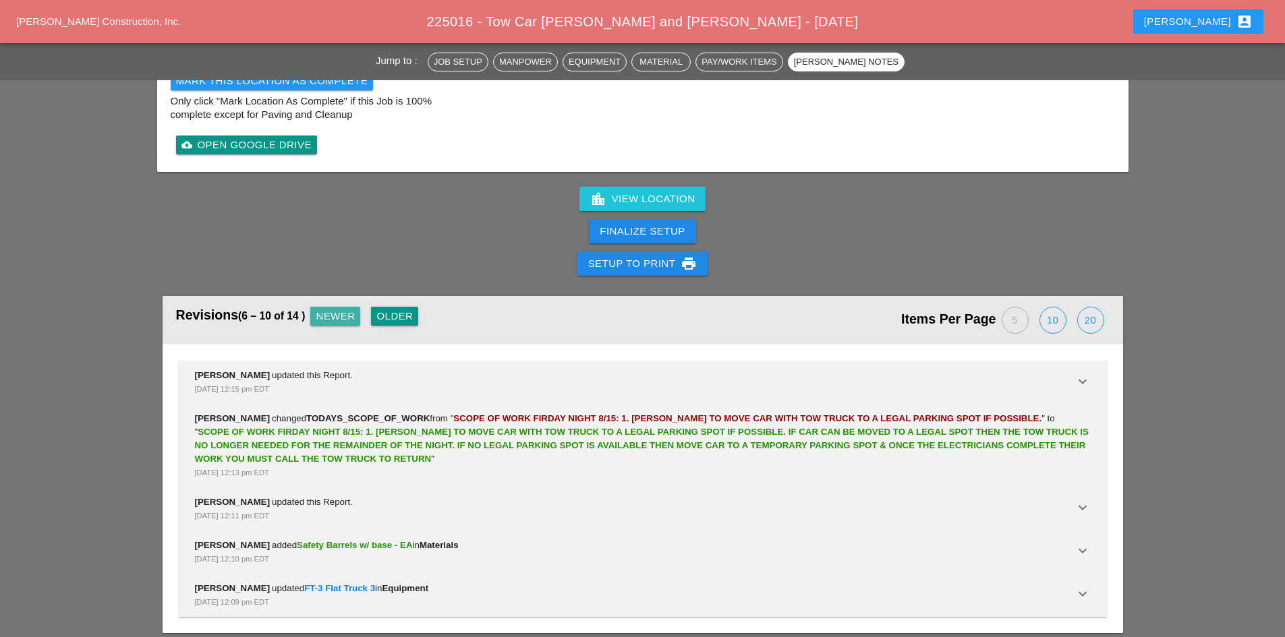
click at [329, 309] on div "Newer" at bounding box center [335, 317] width 39 height 16
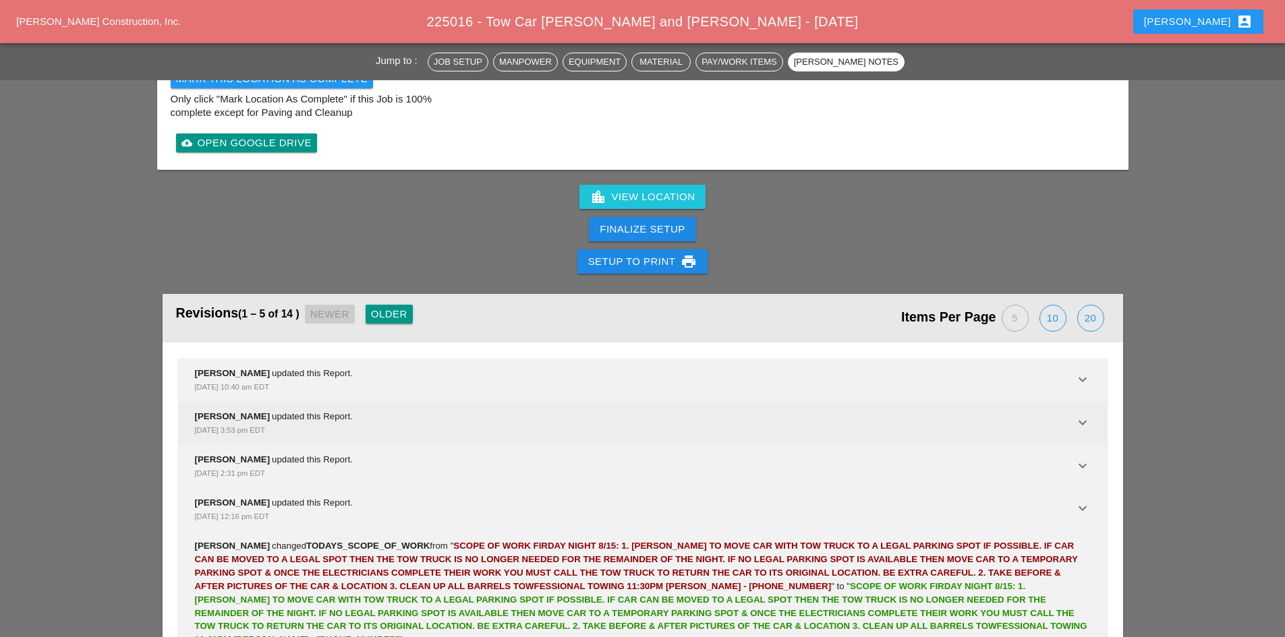
scroll to position [1840, 0]
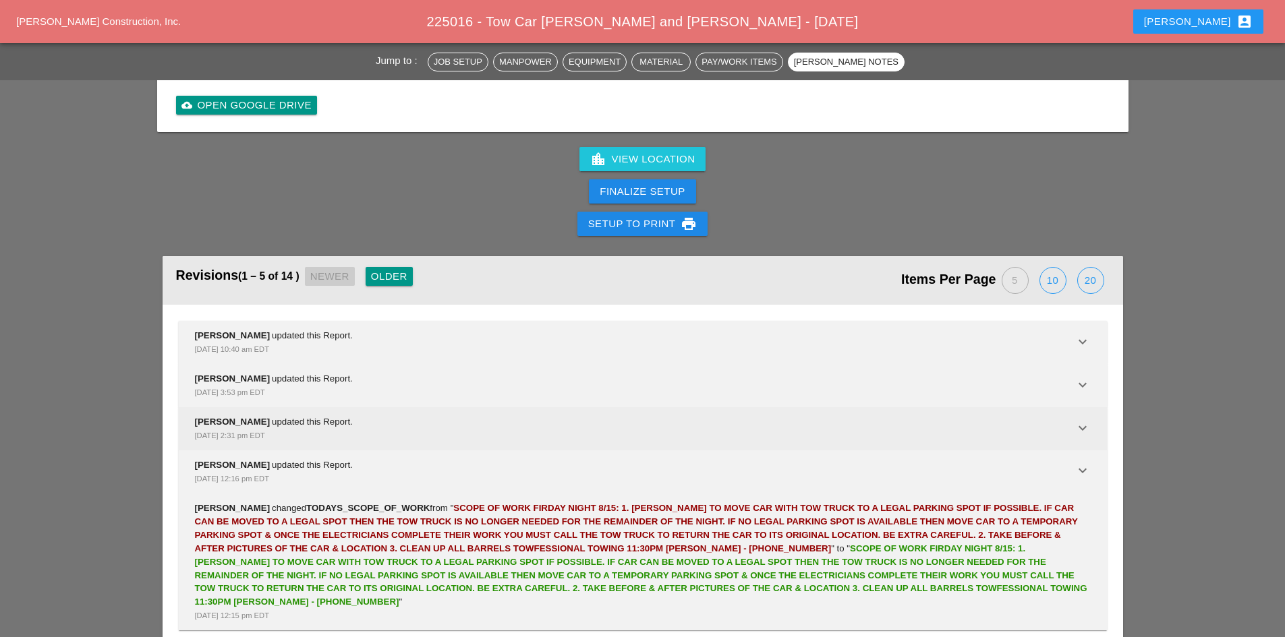
click at [382, 429] on div "Aug 15, 2025, 2:31 pm EDT" at bounding box center [634, 435] width 879 height 13
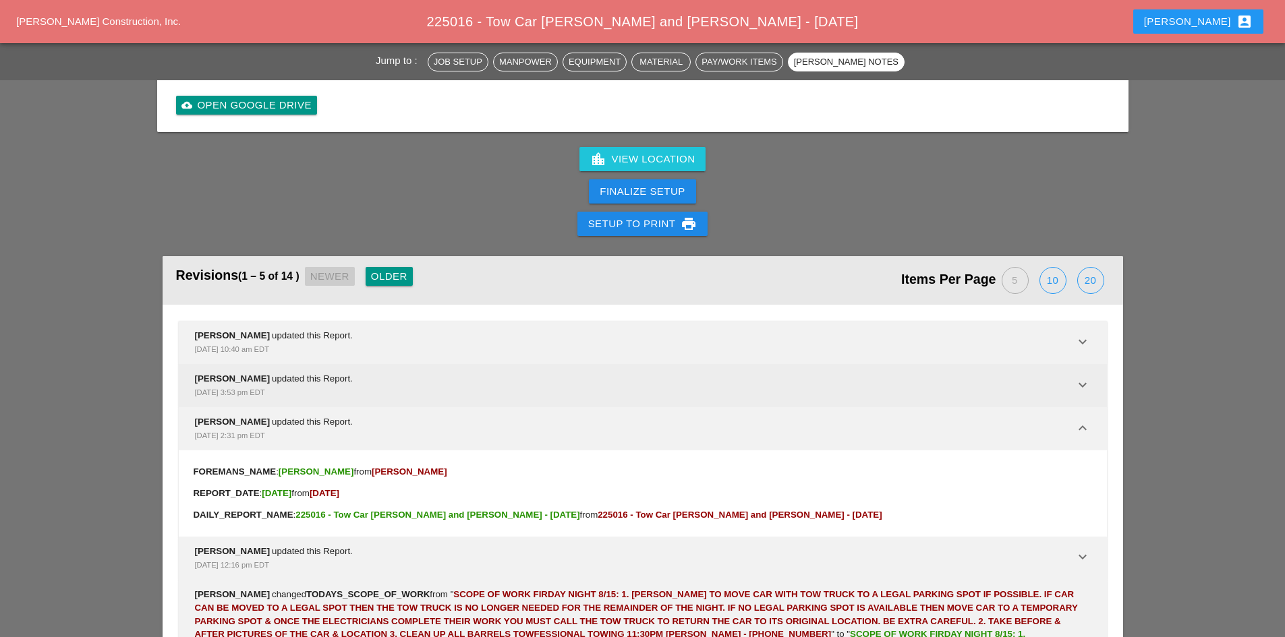
click at [391, 373] on div "Austin Carmody updated this Report. Aug 19, 2025, 3:53 pm EDT" at bounding box center [634, 385] width 879 height 27
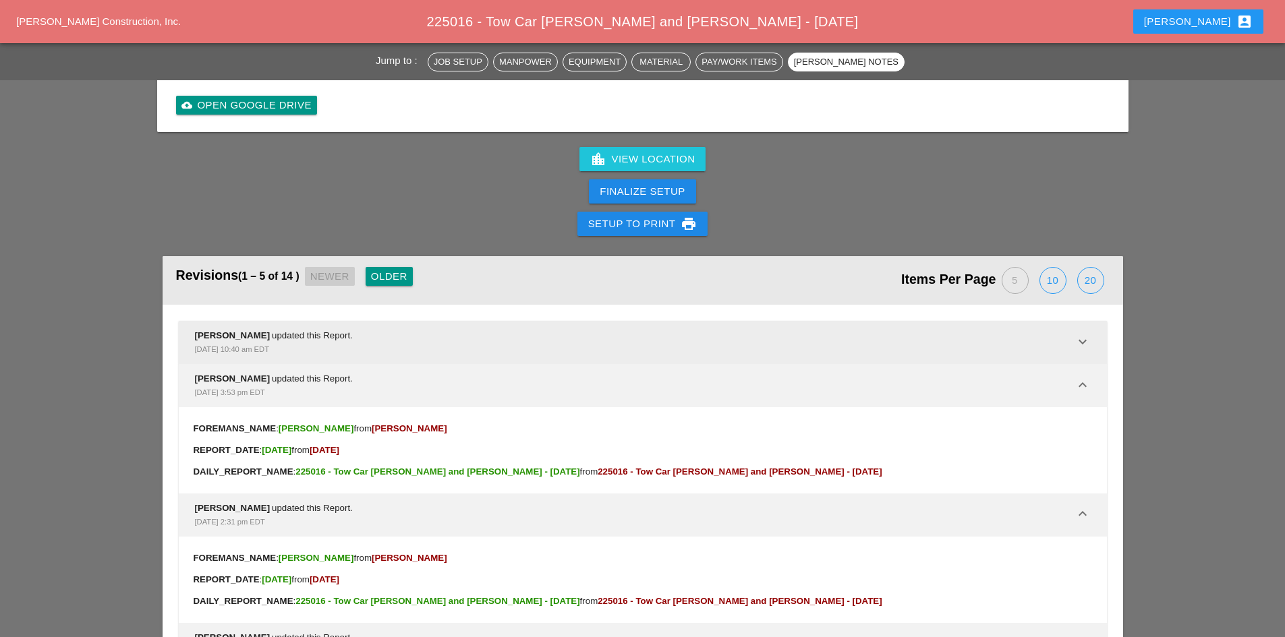
click at [375, 329] on div "Robbie Pooran updated this Report. Aug 20, 2025, 10:40 am EDT" at bounding box center [634, 342] width 879 height 27
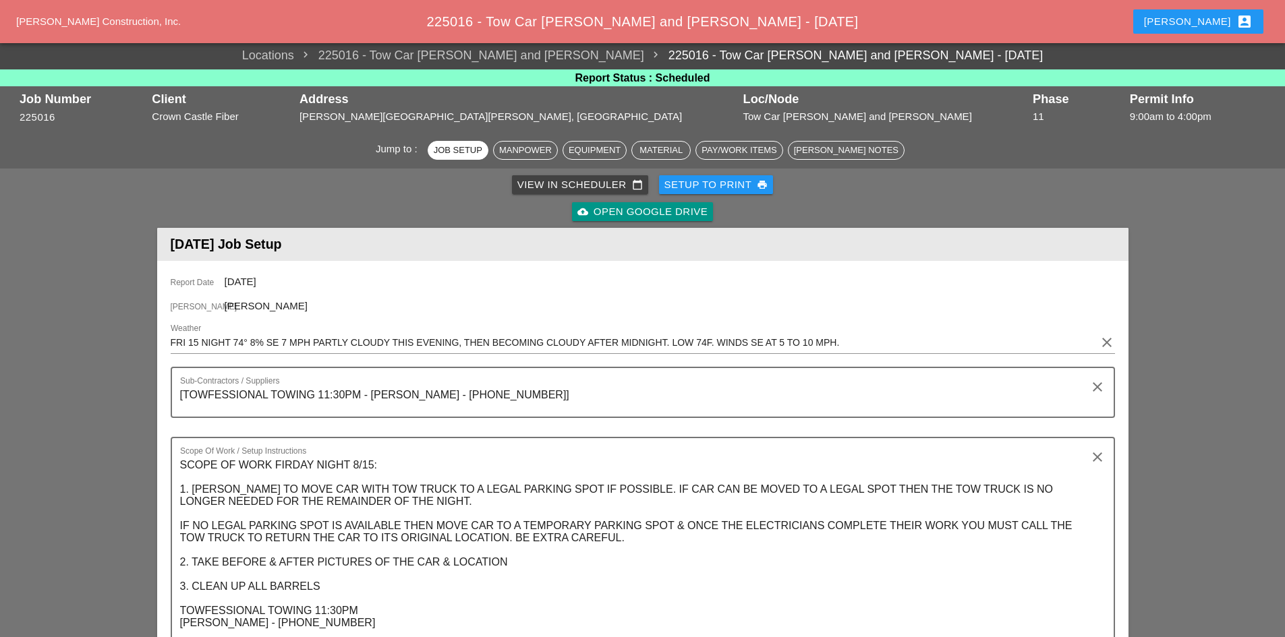
scroll to position [0, 0]
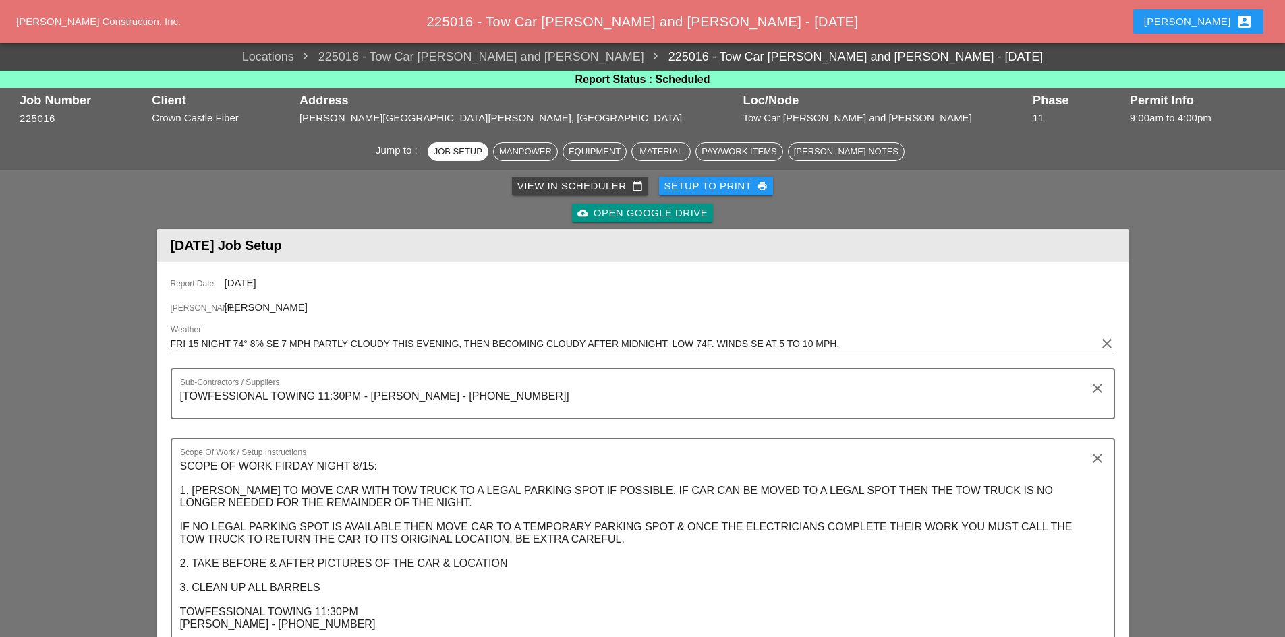
click at [1188, 18] on button "Robbie account_box" at bounding box center [1198, 21] width 130 height 24
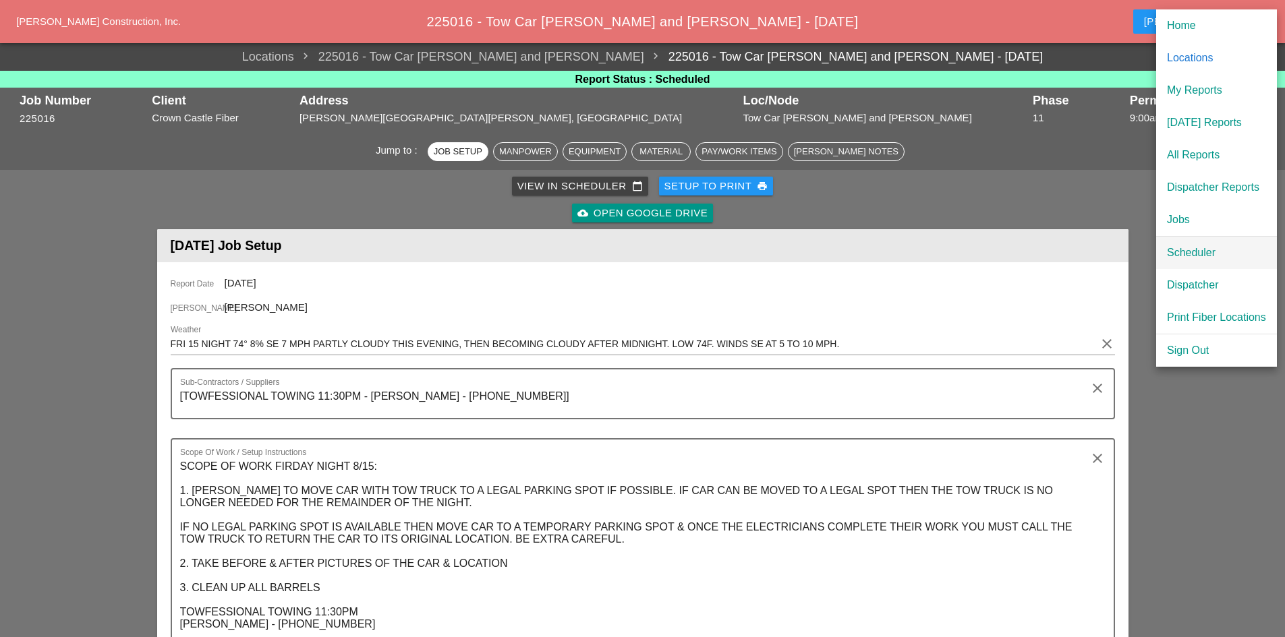
click at [1198, 259] on div "Scheduler" at bounding box center [1216, 253] width 99 height 16
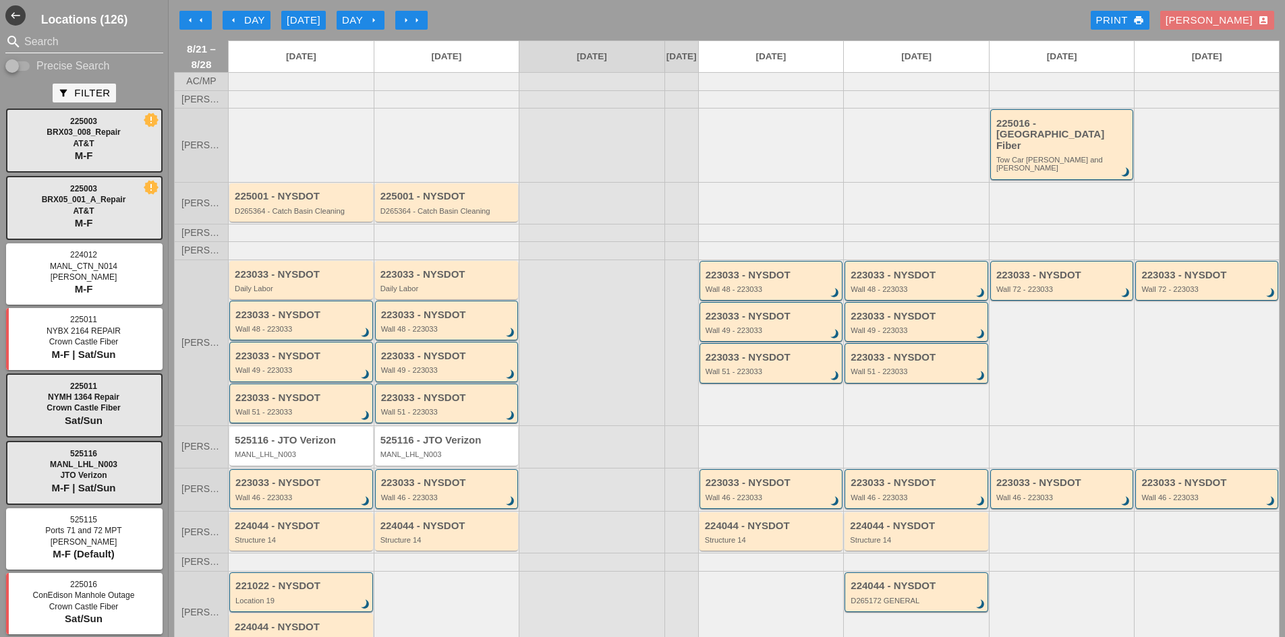
drag, startPoint x: 63, startPoint y: 45, endPoint x: 55, endPoint y: 48, distance: 8.5
click at [63, 45] on input "Search" at bounding box center [84, 42] width 120 height 22
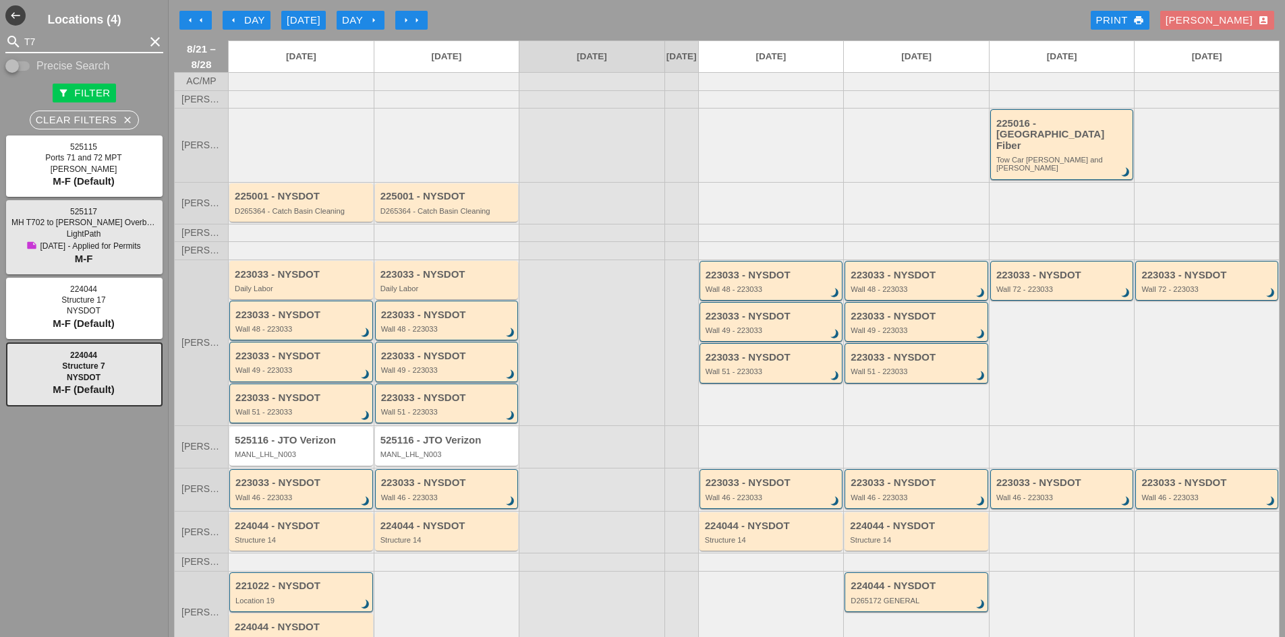
type input "T7"
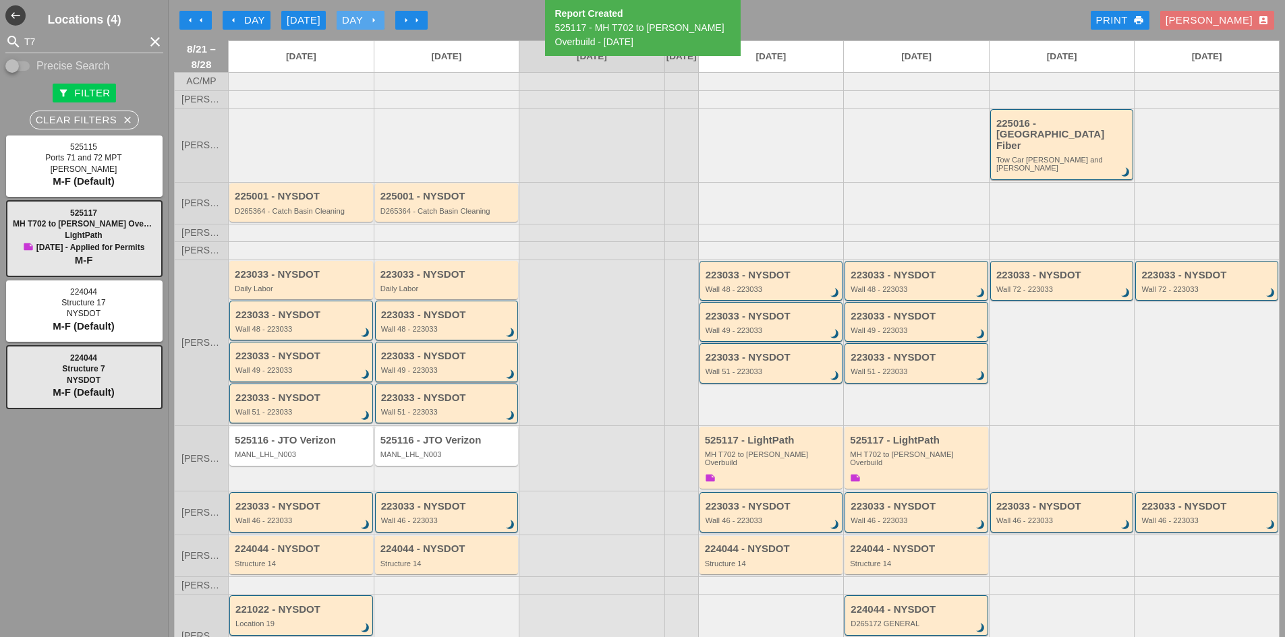
click at [346, 22] on div "Day arrow_right" at bounding box center [360, 21] width 37 height 16
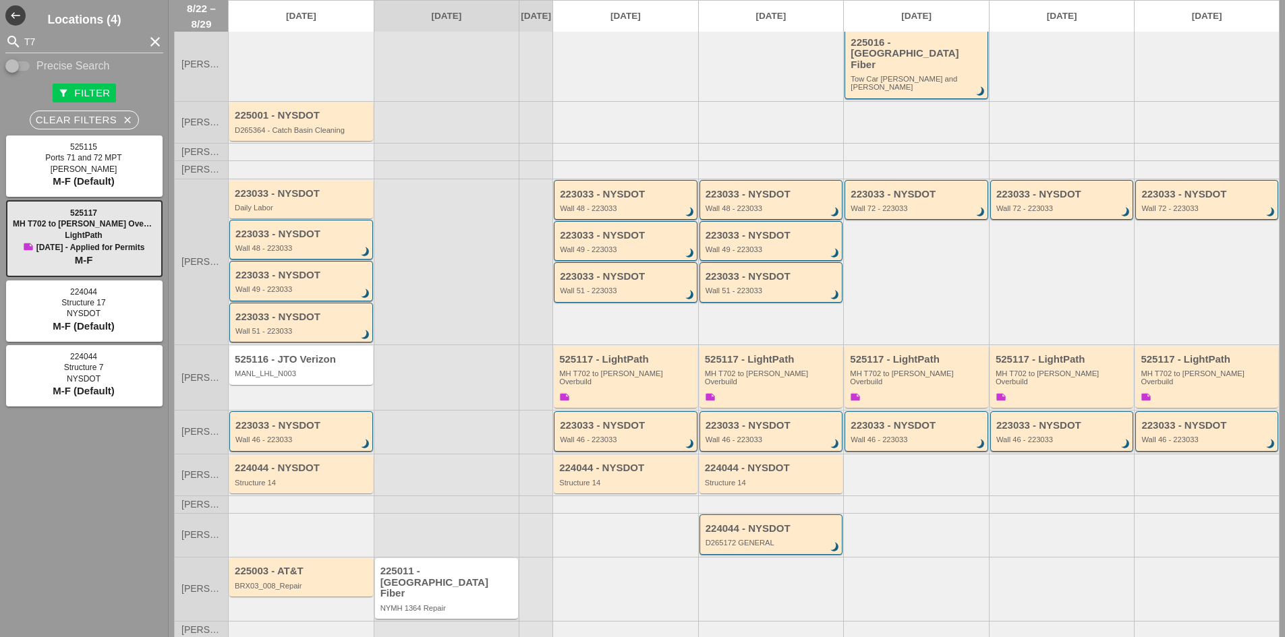
scroll to position [82, 0]
click at [147, 38] on icon "clear" at bounding box center [155, 42] width 16 height 16
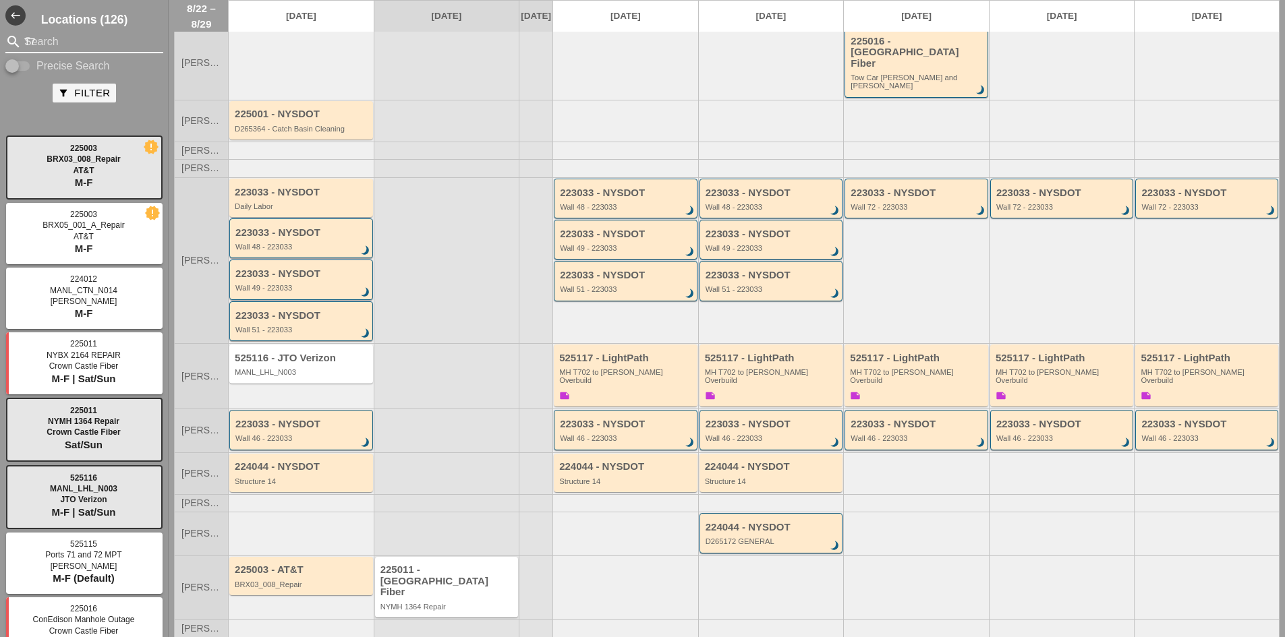
click at [70, 38] on input "T7" at bounding box center [84, 42] width 120 height 22
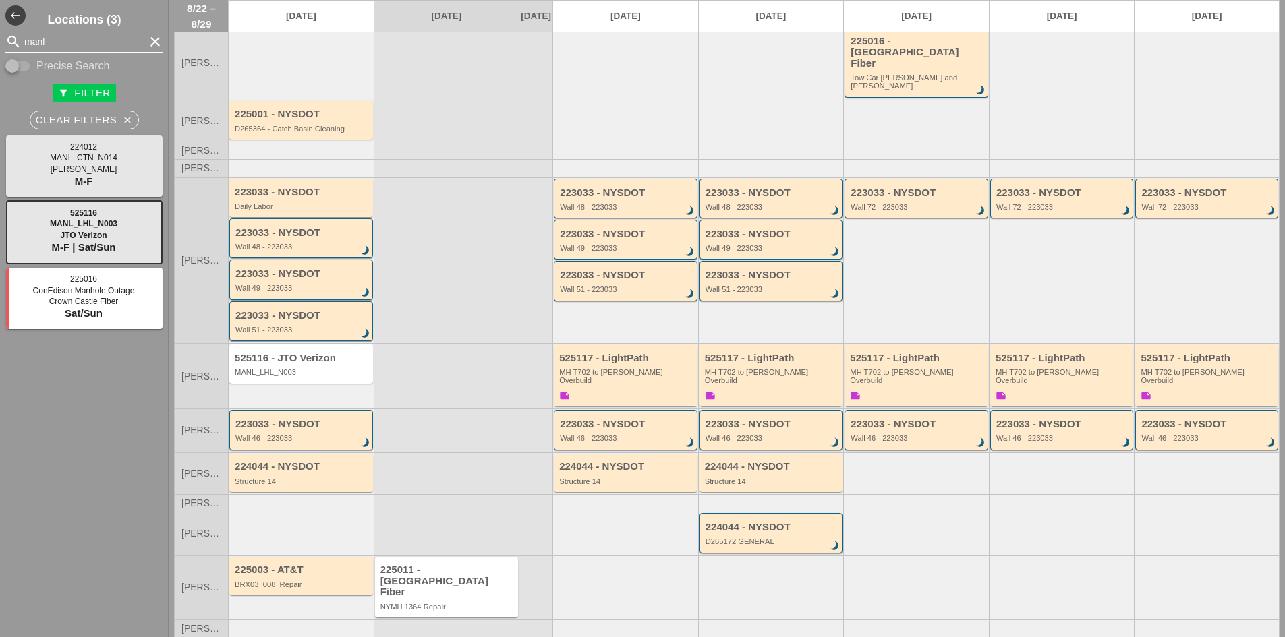
type input "manl"
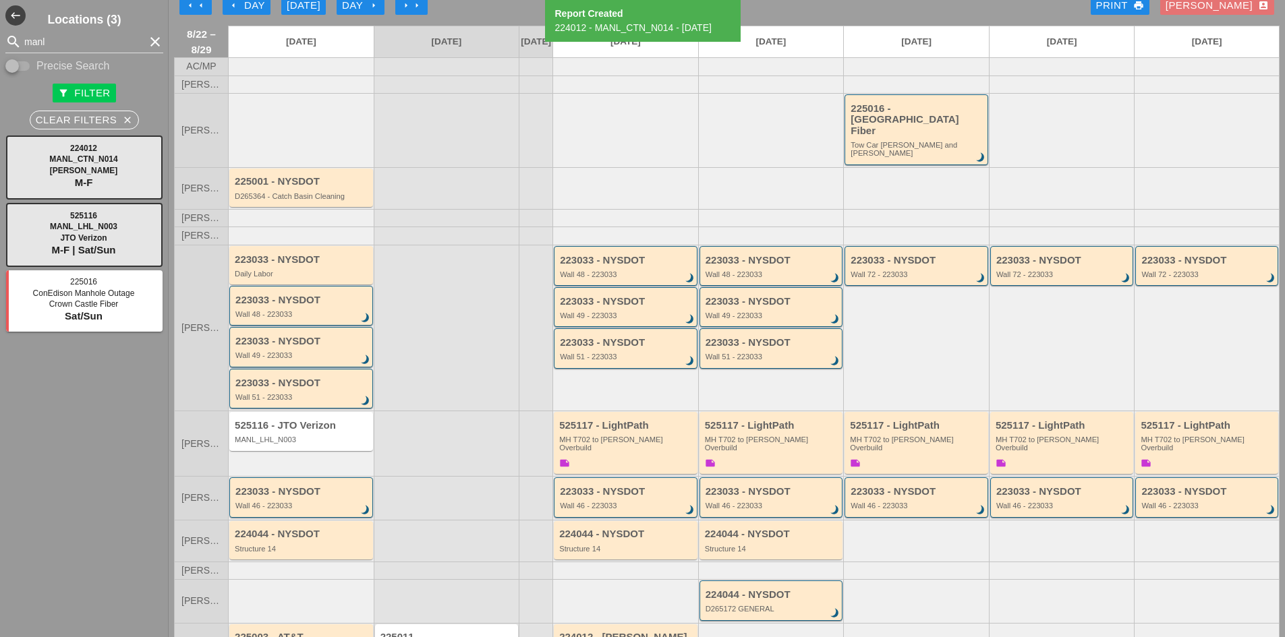
scroll to position [0, 0]
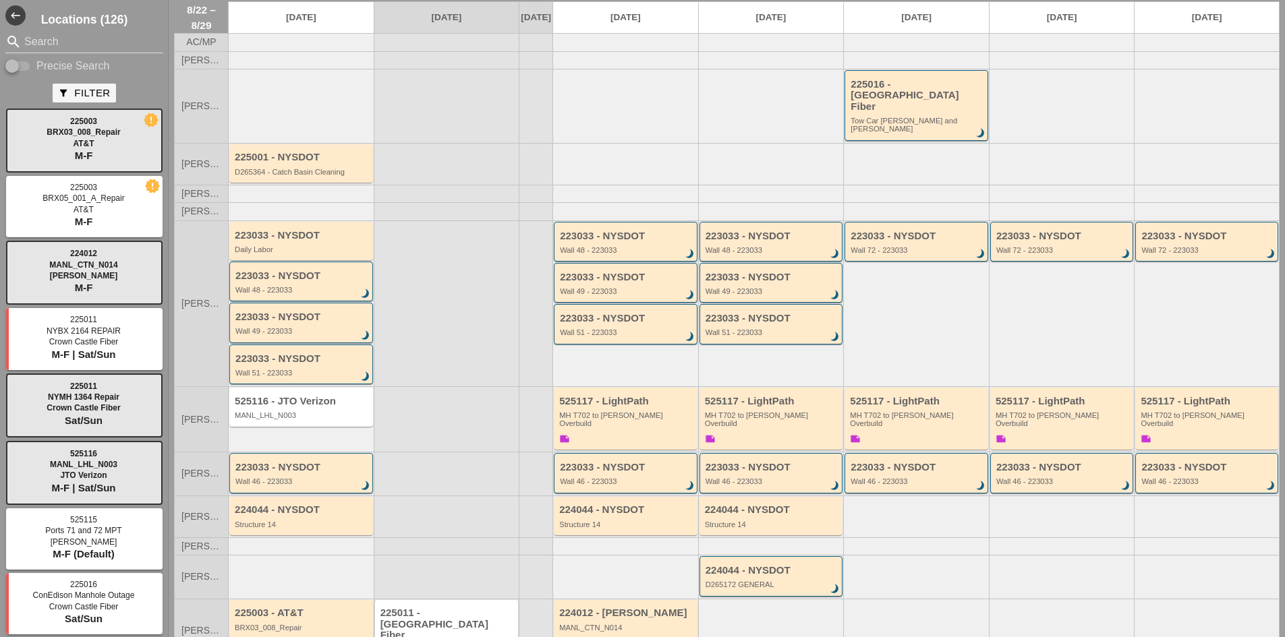
scroll to position [82, 0]
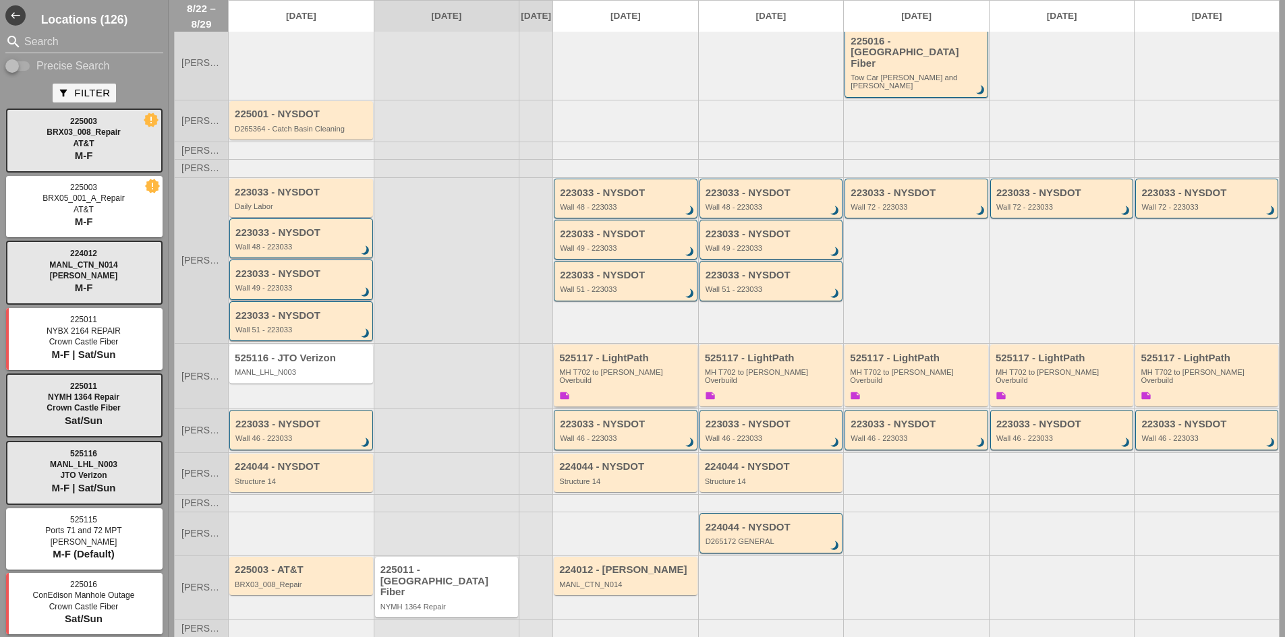
click at [581, 353] on div "525117 - LightPath" at bounding box center [626, 358] width 135 height 11
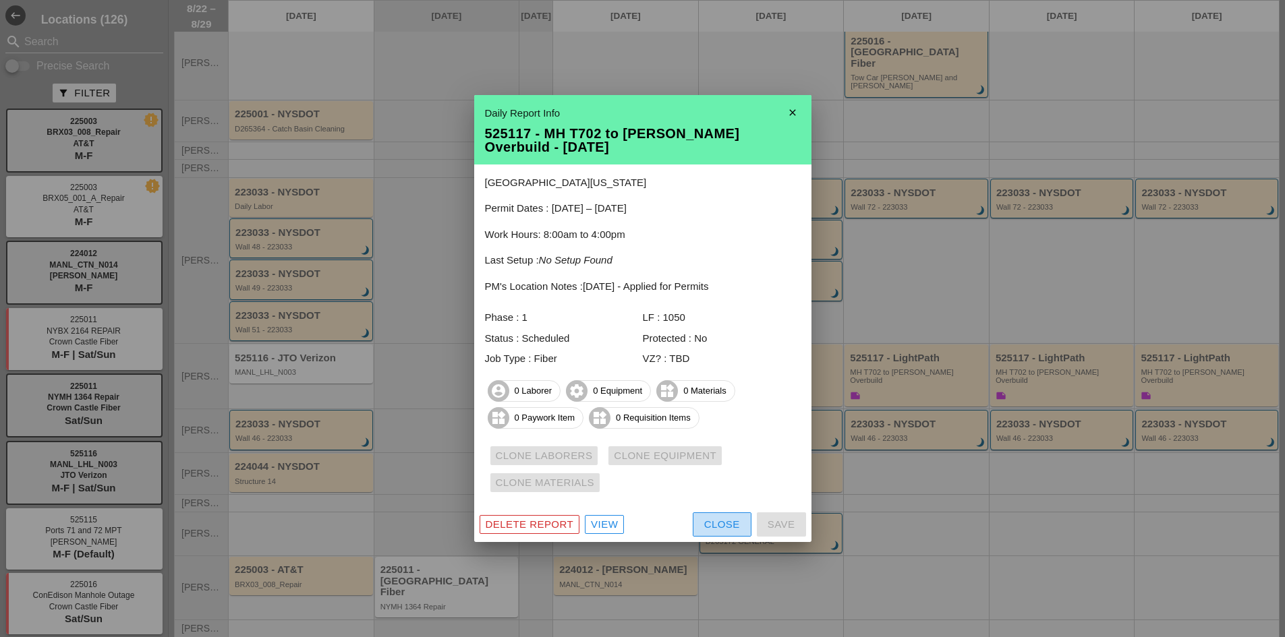
click at [704, 527] on div "Close" at bounding box center [722, 525] width 36 height 16
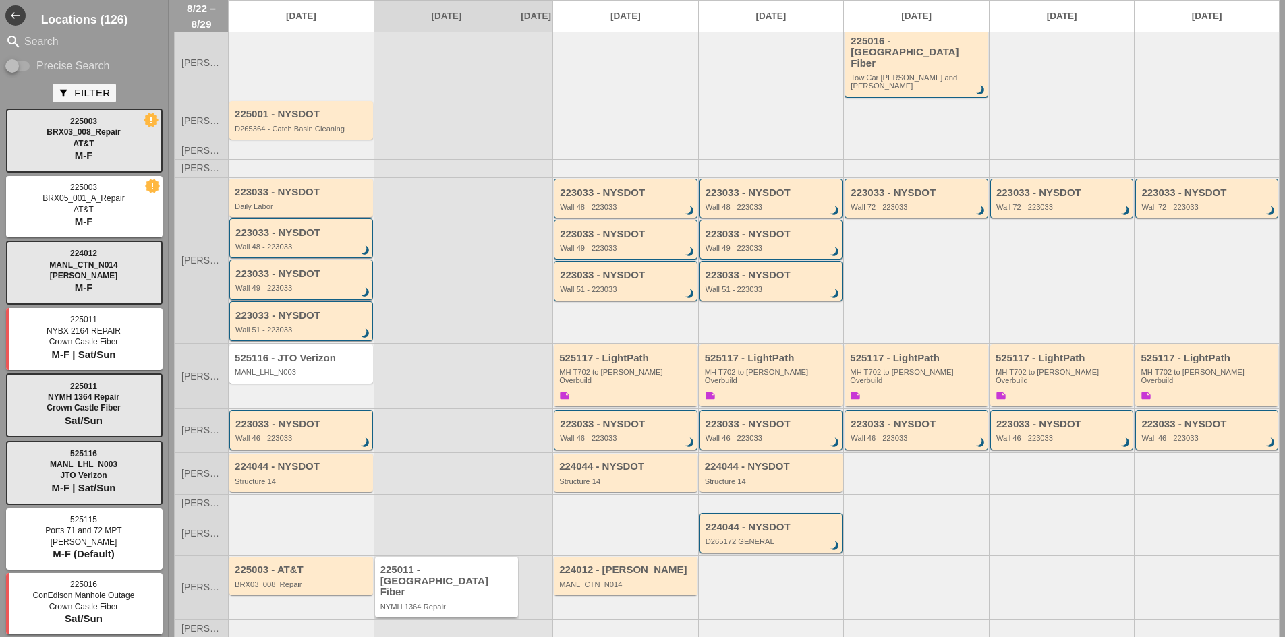
click at [409, 564] on div "225011 - [GEOGRAPHIC_DATA] Fiber" at bounding box center [447, 581] width 135 height 34
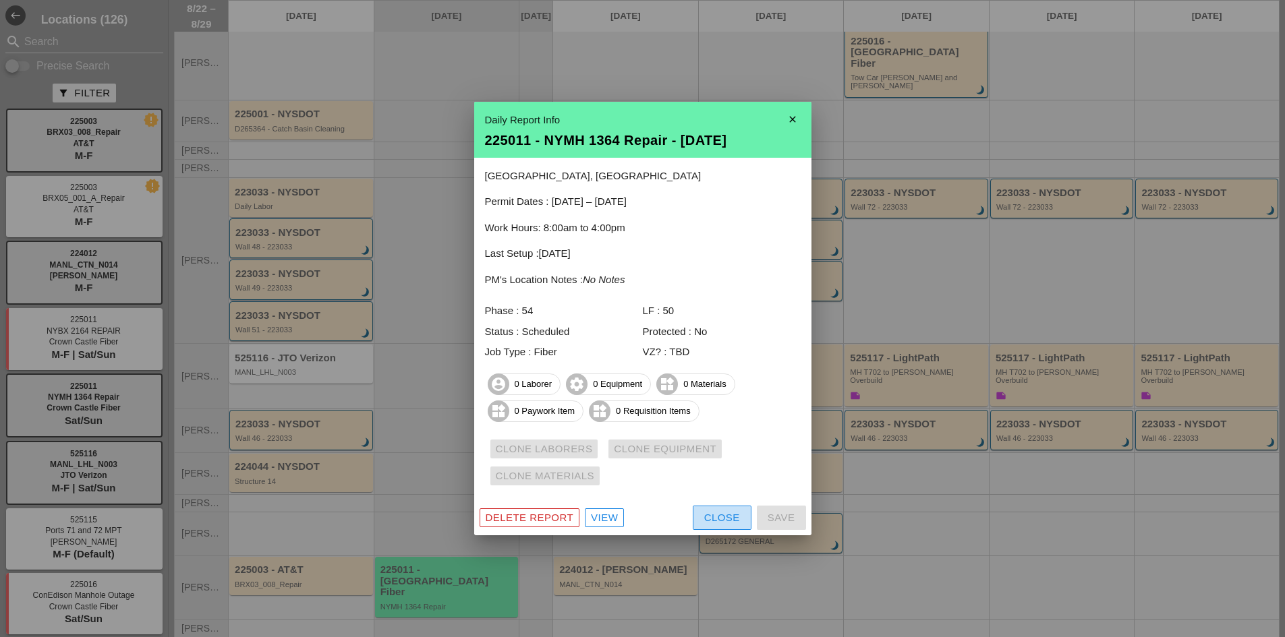
click at [699, 515] on button "Close" at bounding box center [722, 518] width 59 height 24
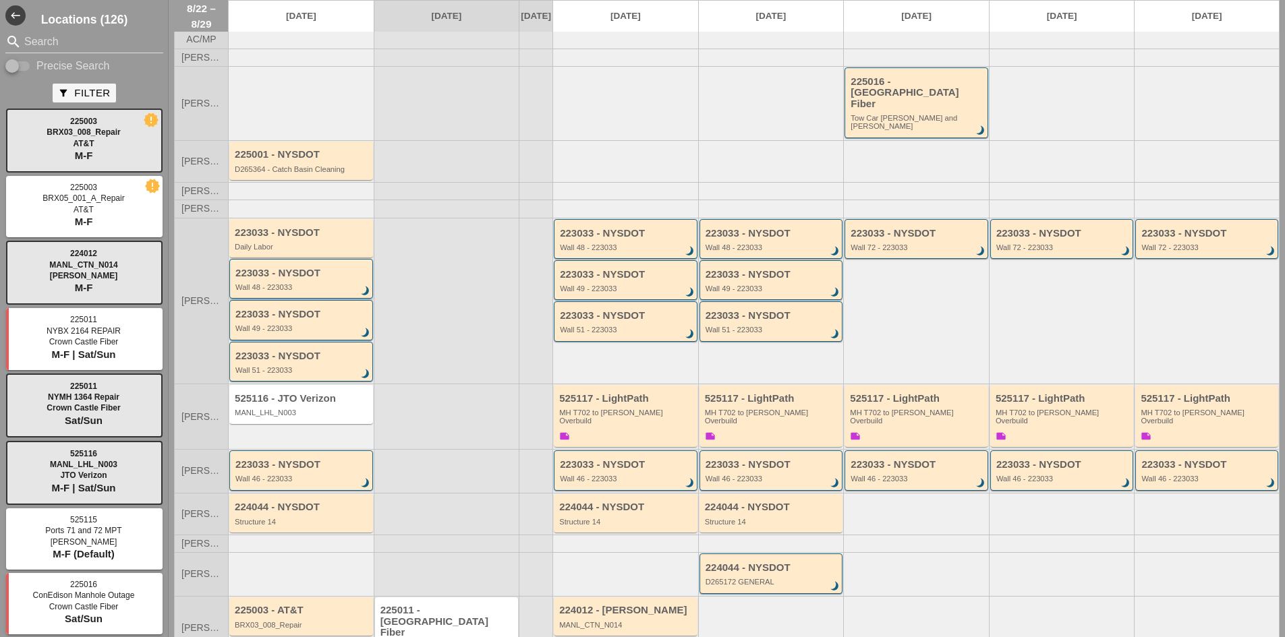
scroll to position [0, 0]
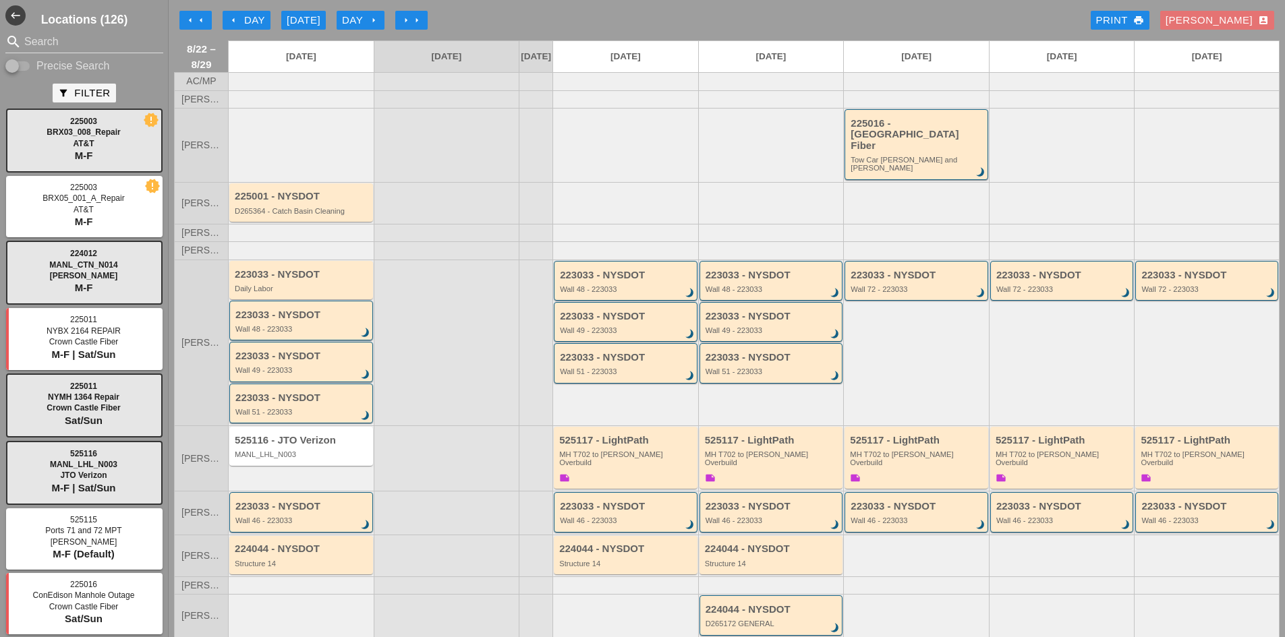
click at [297, 26] on div "[DATE]" at bounding box center [304, 21] width 34 height 16
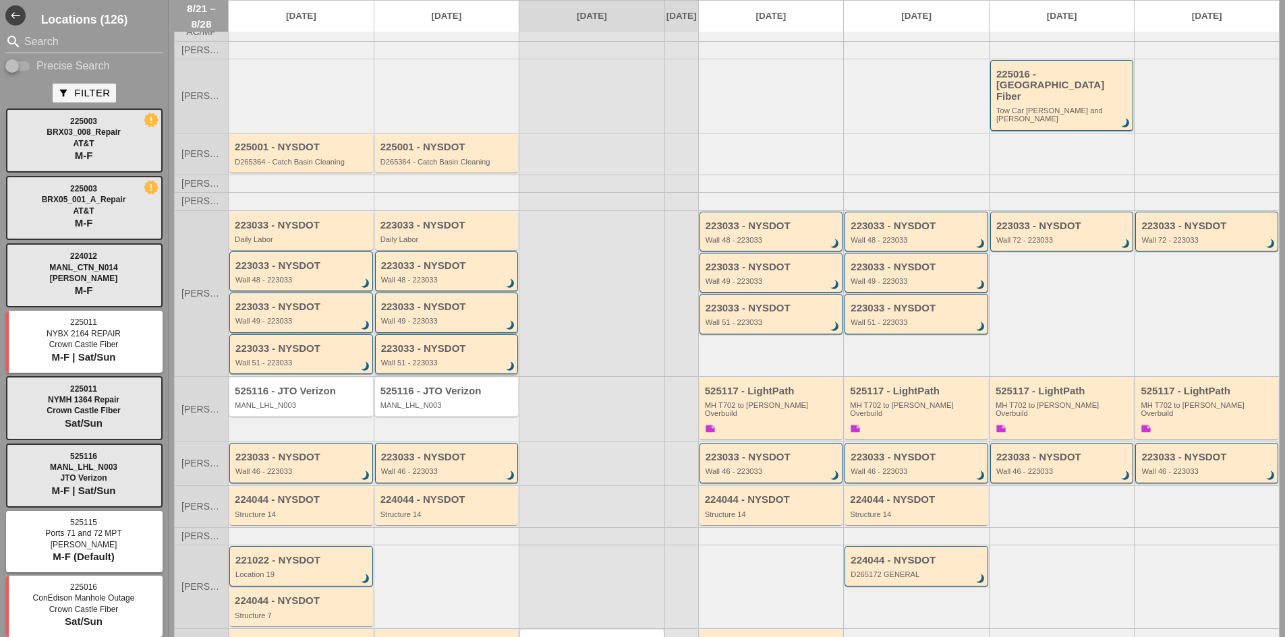
scroll to position [111, 0]
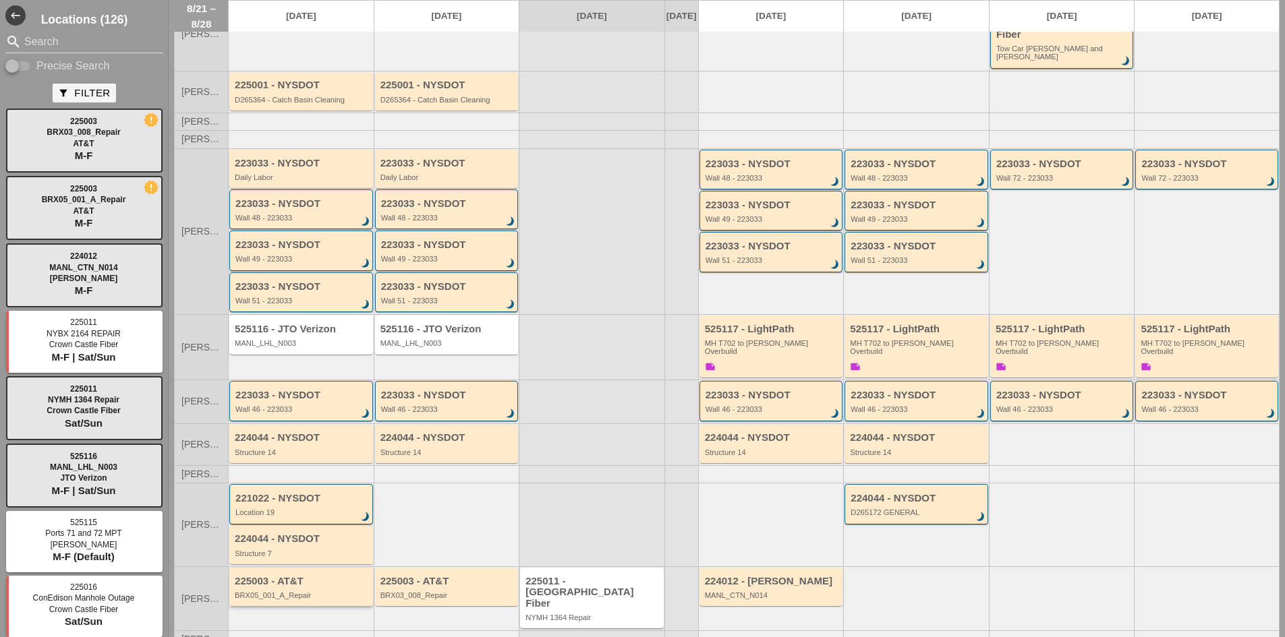
click at [326, 591] on div "BRX05_001_A_Repair" at bounding box center [302, 595] width 135 height 8
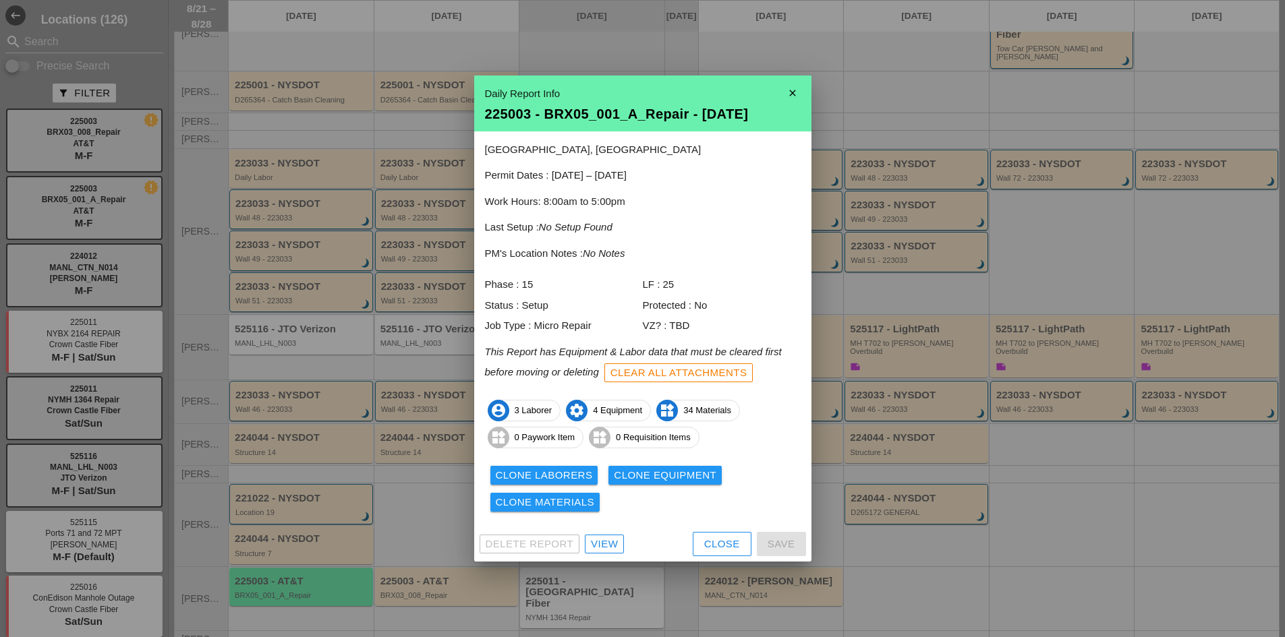
click at [704, 552] on button "Close" at bounding box center [722, 544] width 59 height 24
